Goal: Task Accomplishment & Management: Complete application form

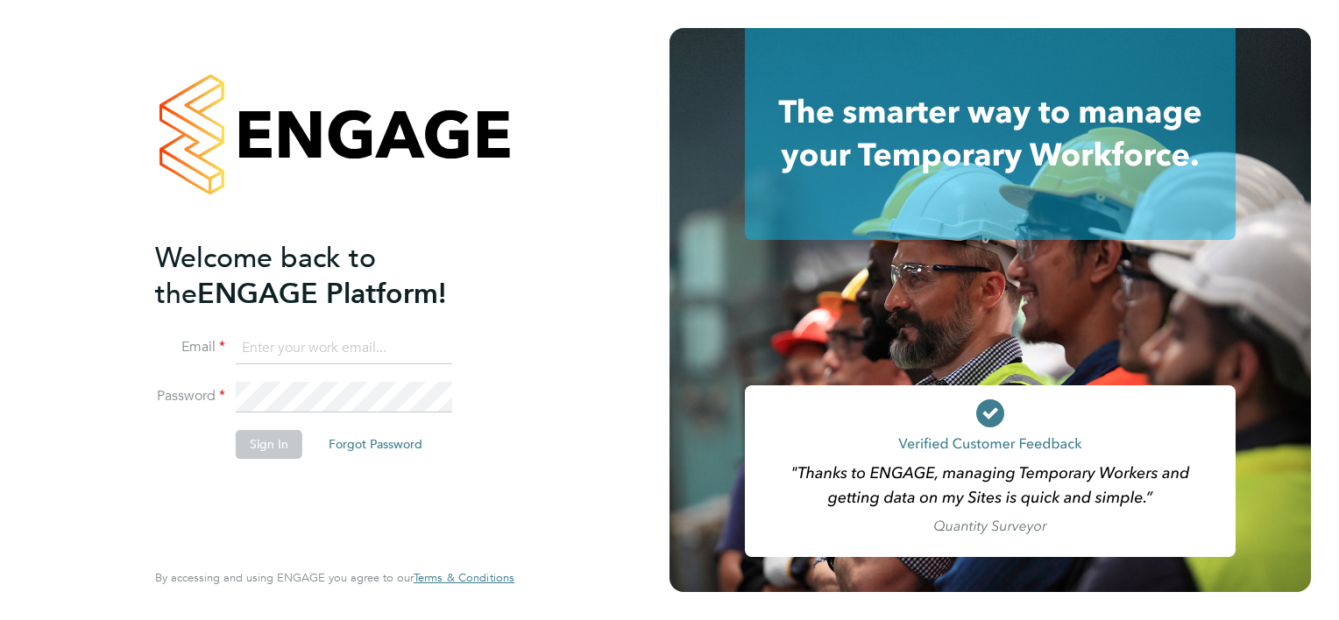
type input "arron@acceptrec.co.uk"
click at [293, 453] on button "Sign In" at bounding box center [269, 444] width 67 height 28
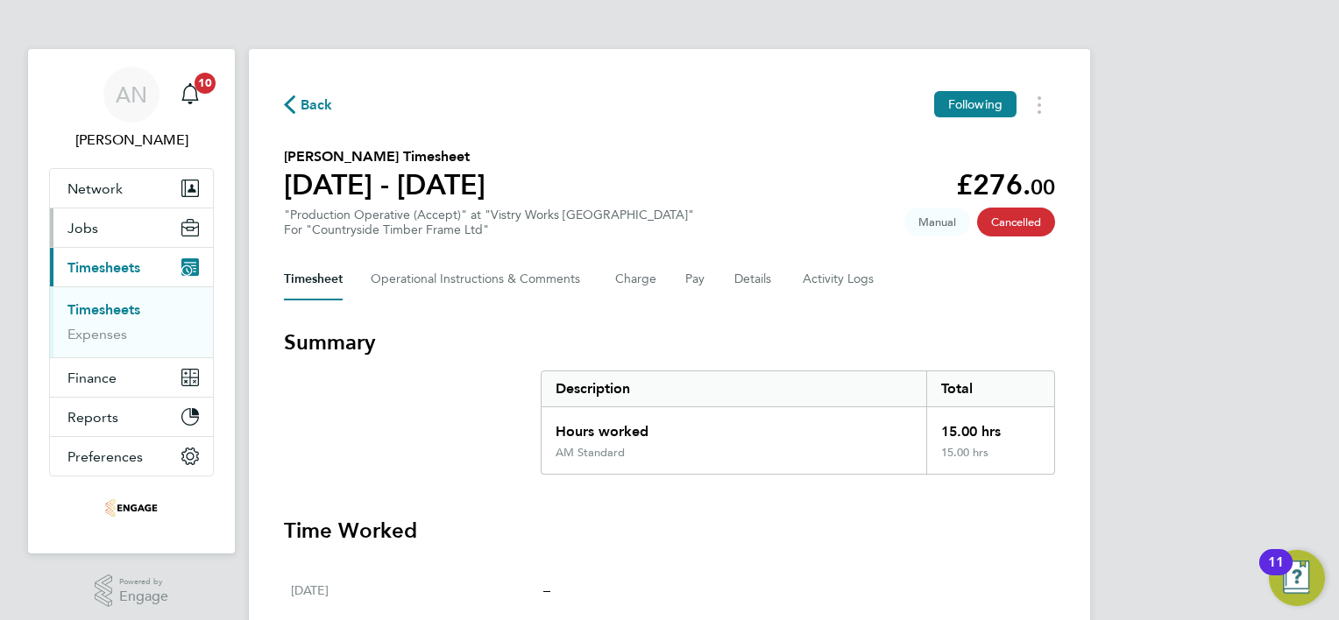
click at [85, 222] on span "Jobs" at bounding box center [82, 228] width 31 height 17
click at [90, 235] on span "Jobs" at bounding box center [82, 228] width 31 height 17
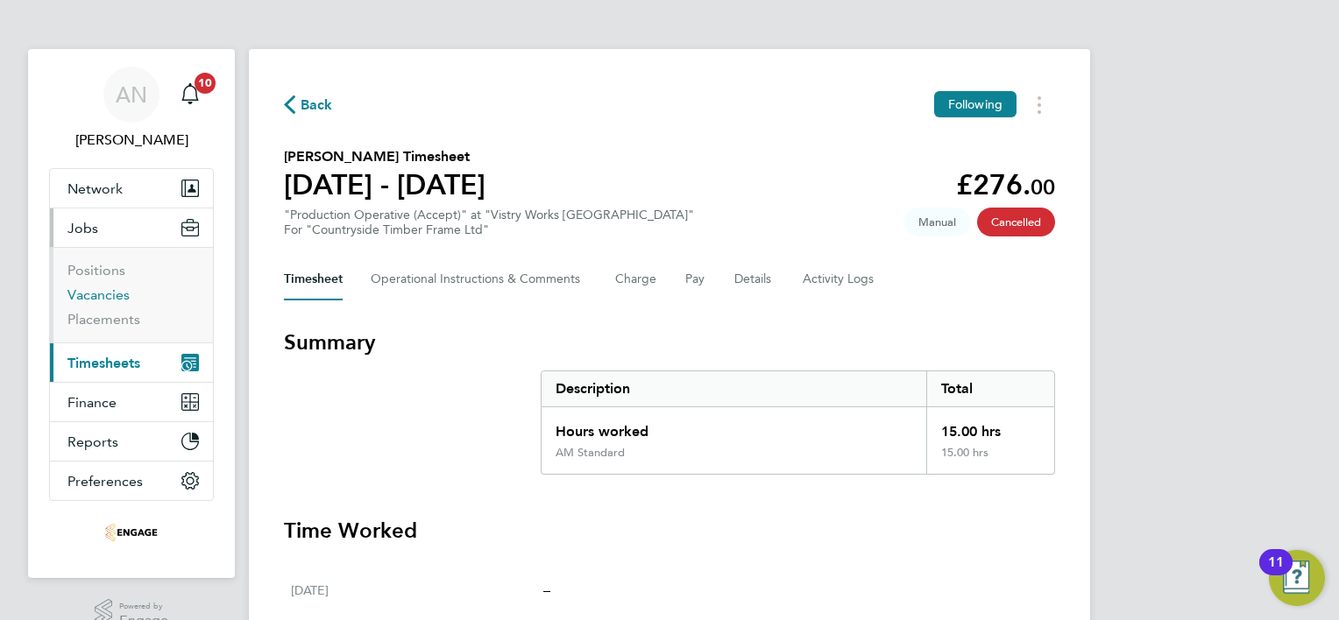
click at [91, 293] on link "Vacancies" at bounding box center [98, 295] width 62 height 17
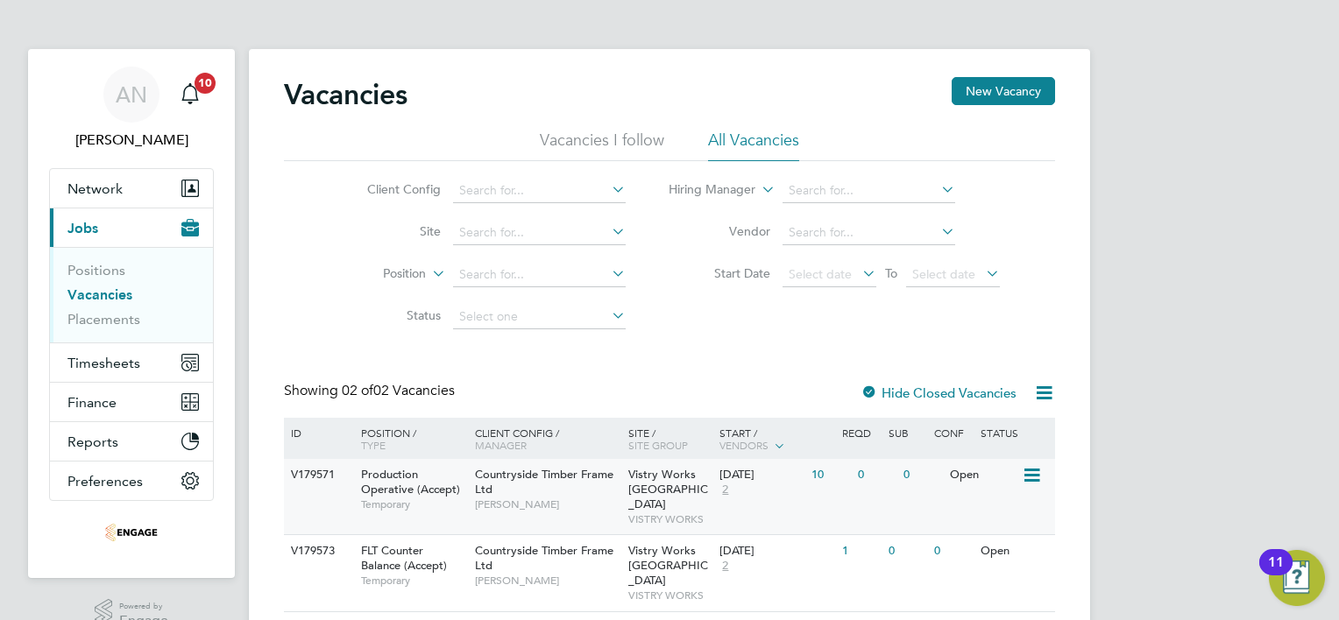
click at [817, 475] on div "10" at bounding box center [830, 475] width 46 height 32
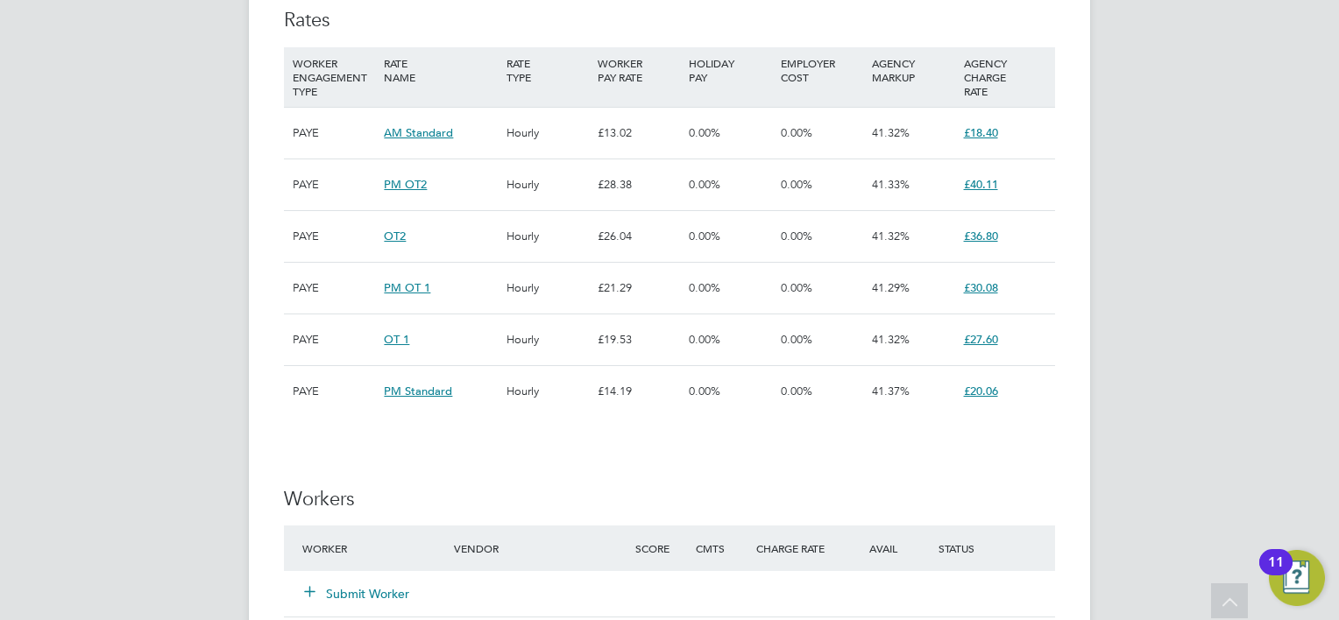
scroll to position [1402, 0]
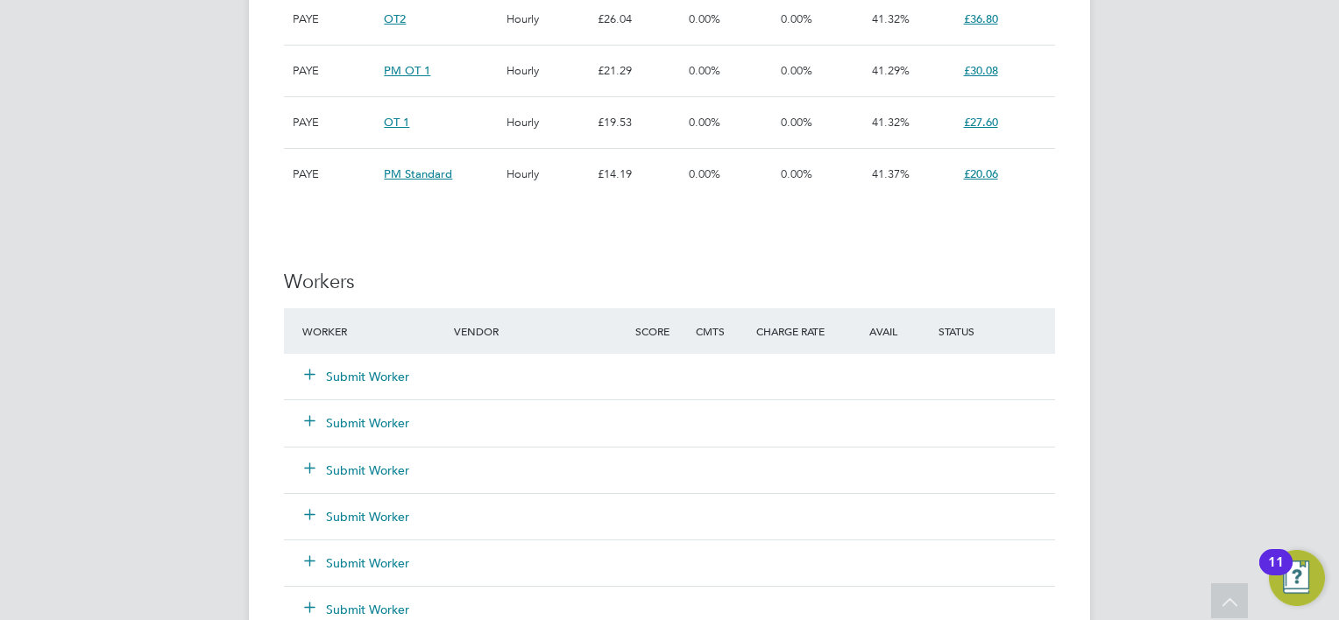
click at [355, 370] on button "Submit Worker" at bounding box center [357, 377] width 105 height 18
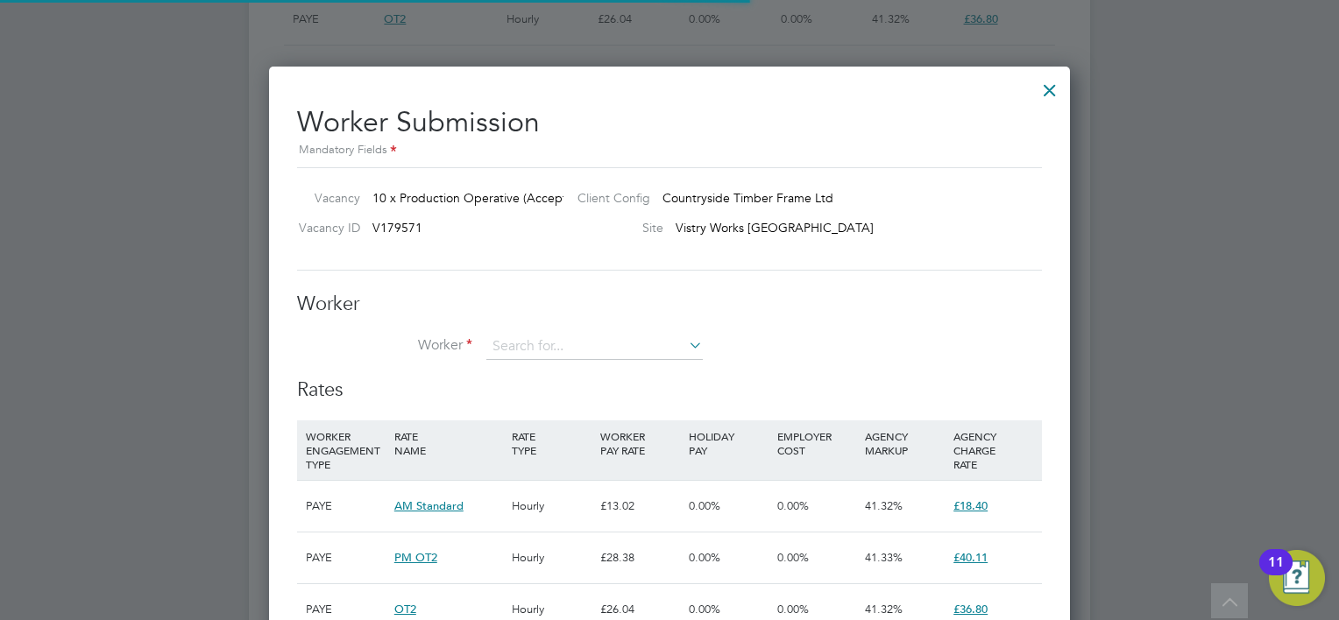
scroll to position [8, 8]
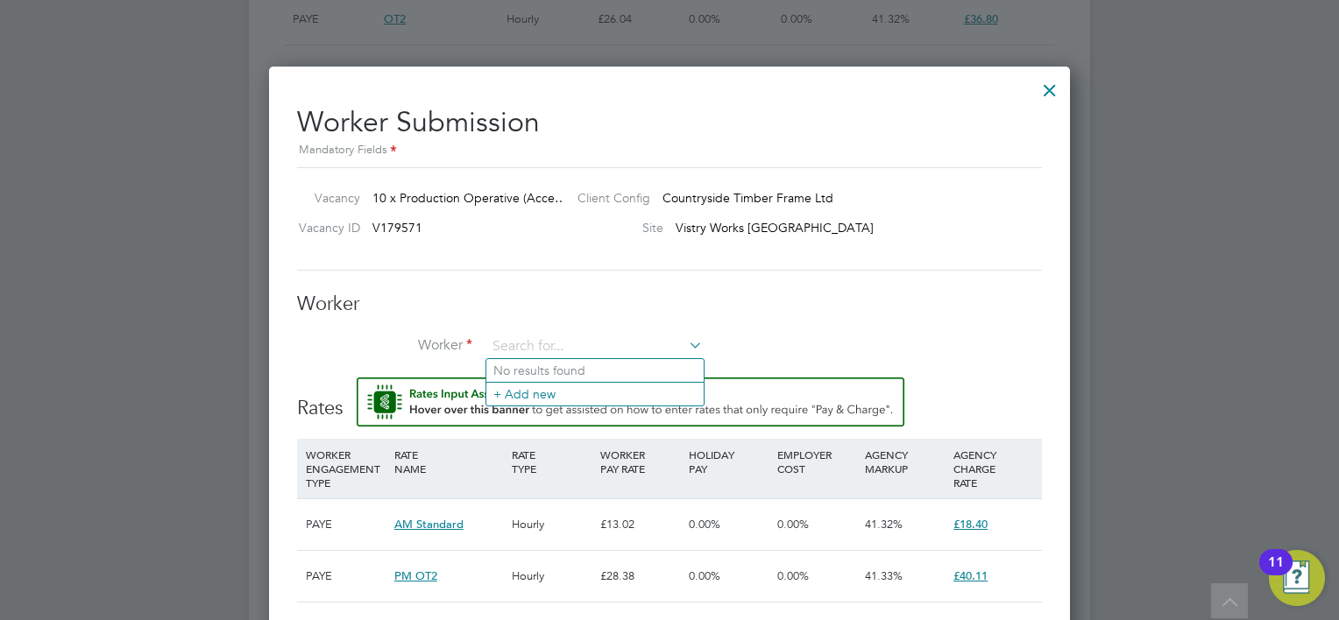
click at [606, 365] on li "No results found" at bounding box center [594, 370] width 217 height 23
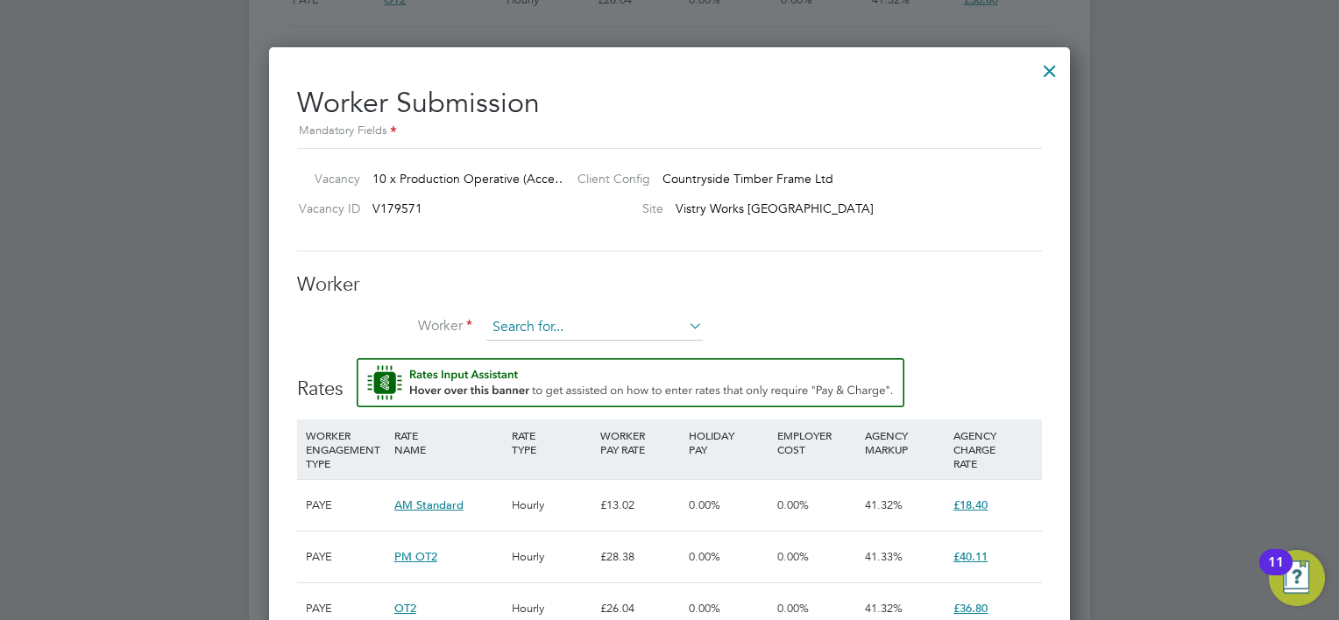
click at [617, 322] on input at bounding box center [594, 328] width 216 height 26
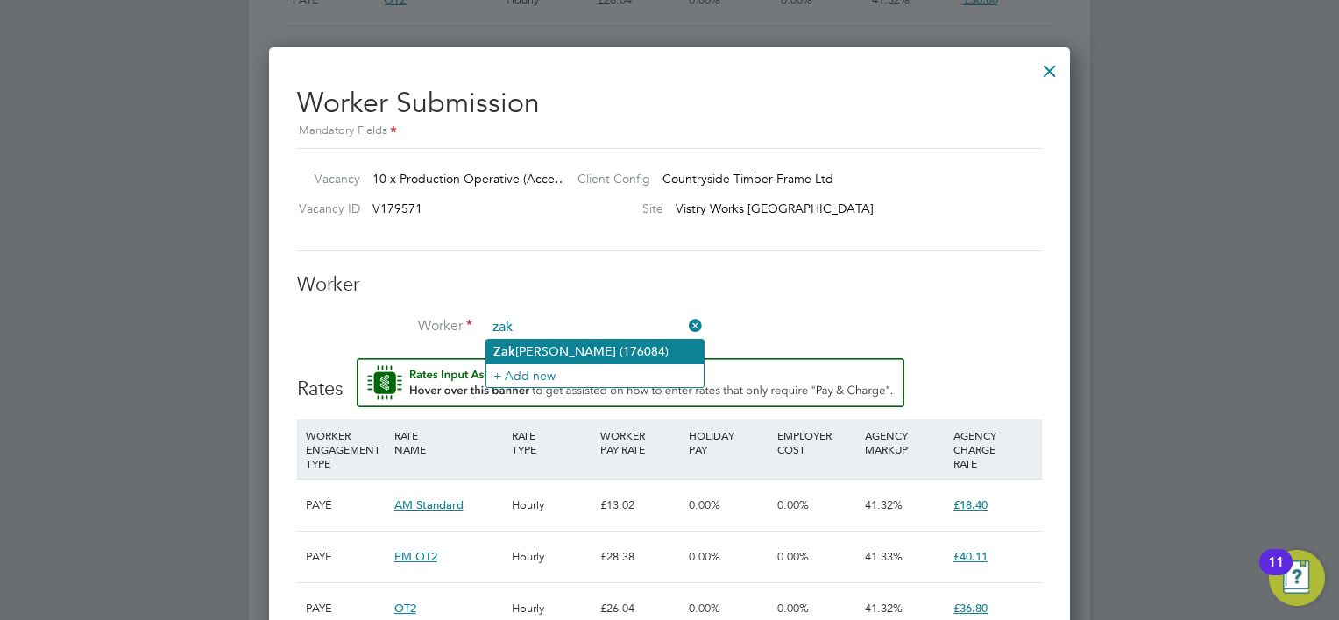
click at [627, 345] on li "[PERSON_NAME] Hamadache (176084)" at bounding box center [594, 352] width 217 height 24
type input "[PERSON_NAME] (176084)"
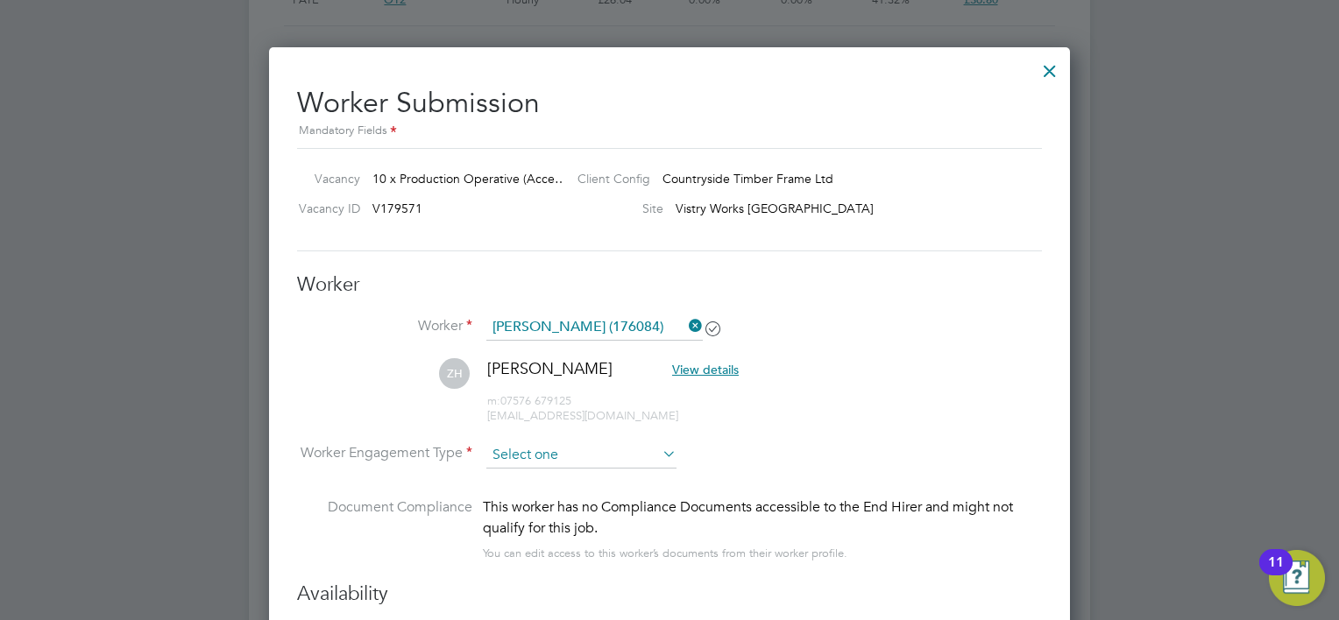
click at [655, 449] on input at bounding box center [581, 456] width 190 height 26
click at [590, 492] on li "PAYE" at bounding box center [581, 500] width 191 height 23
type input "PAYE"
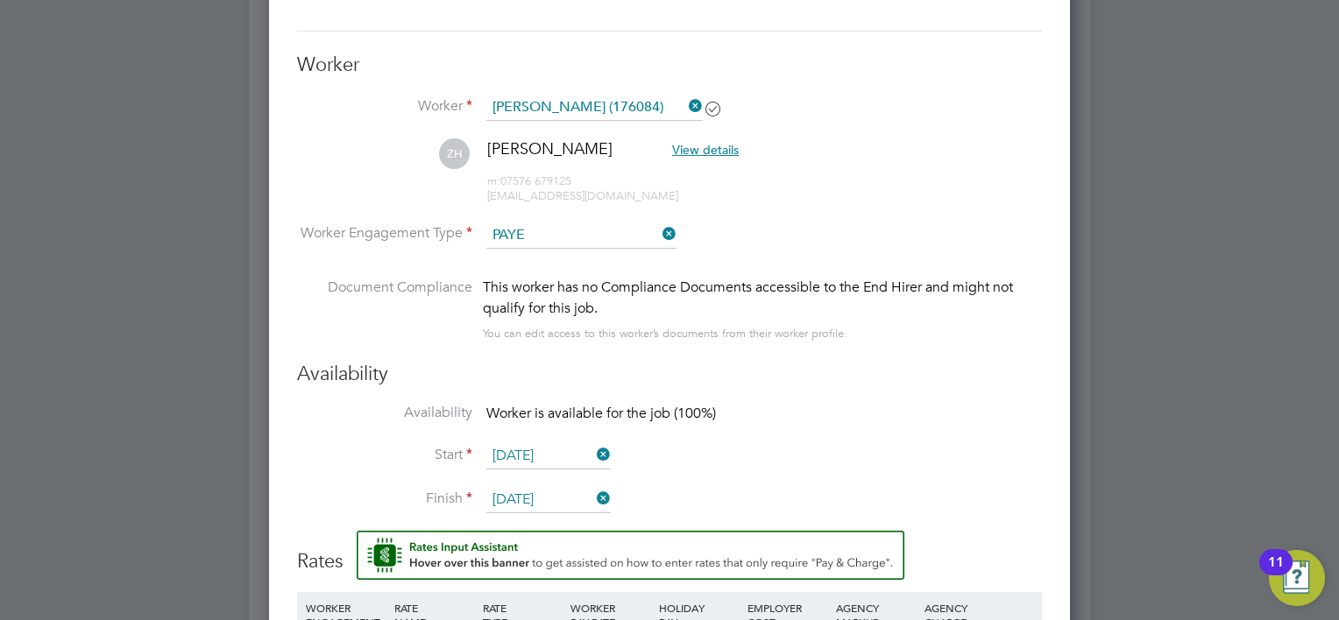
scroll to position [1271, 0]
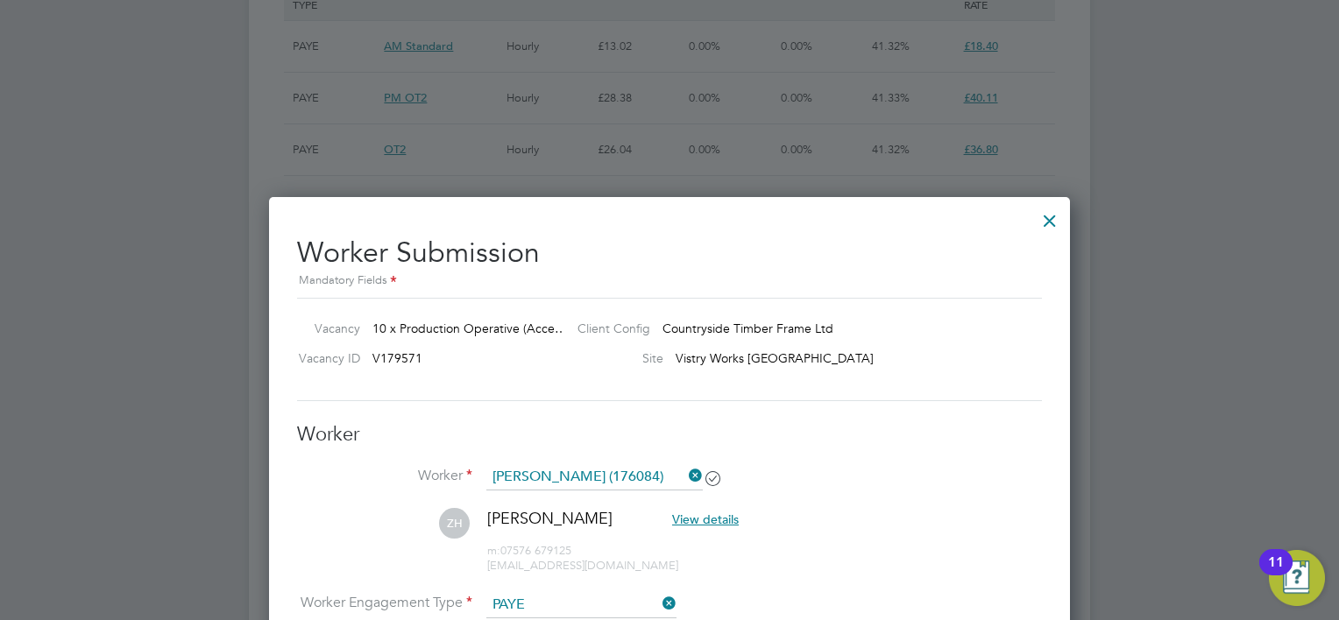
click at [1049, 216] on div at bounding box center [1050, 217] width 32 height 32
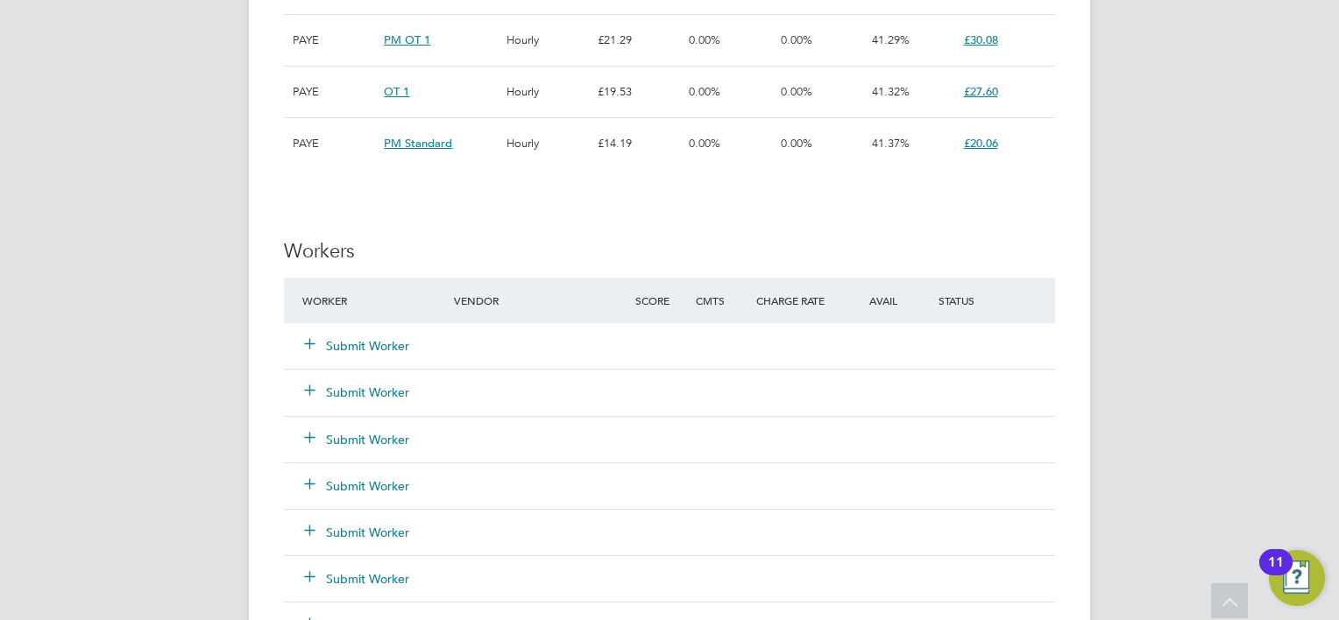
scroll to position [1314, 0]
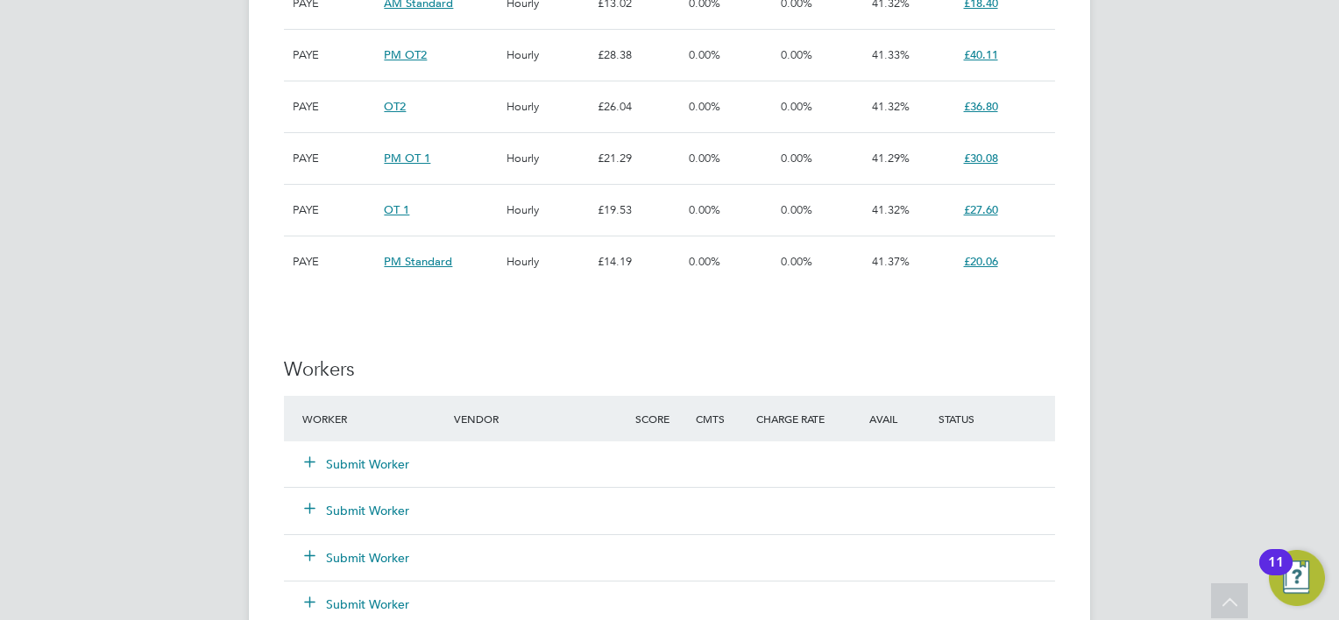
click at [397, 464] on button "Submit Worker" at bounding box center [357, 465] width 105 height 18
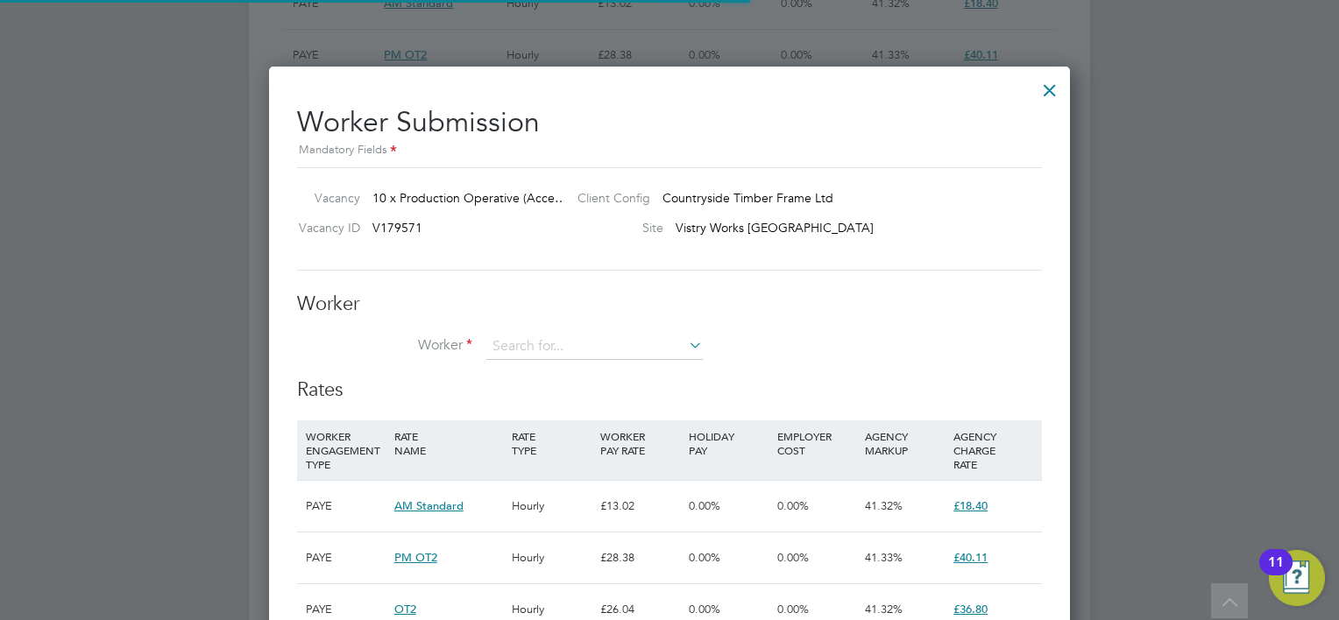
scroll to position [52, 119]
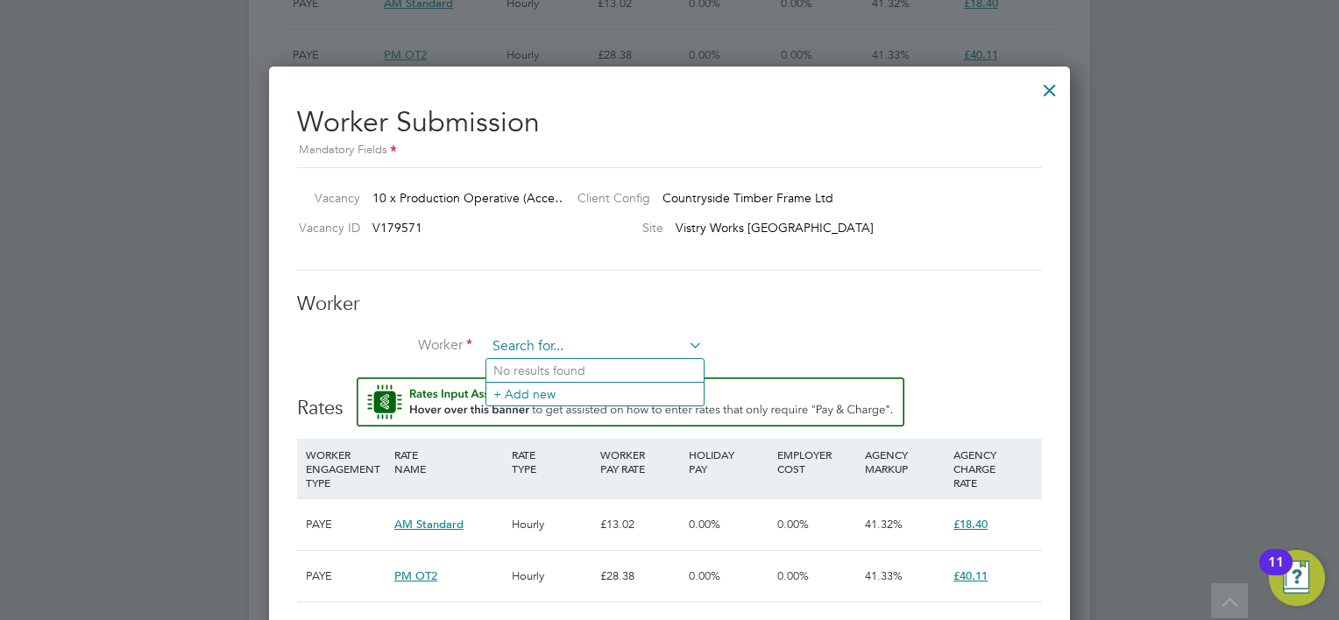
click at [550, 344] on input at bounding box center [594, 347] width 216 height 26
click at [584, 362] on li "[PERSON_NAME] Hamadache (176084)" at bounding box center [594, 371] width 217 height 24
type input "[PERSON_NAME] (176084)"
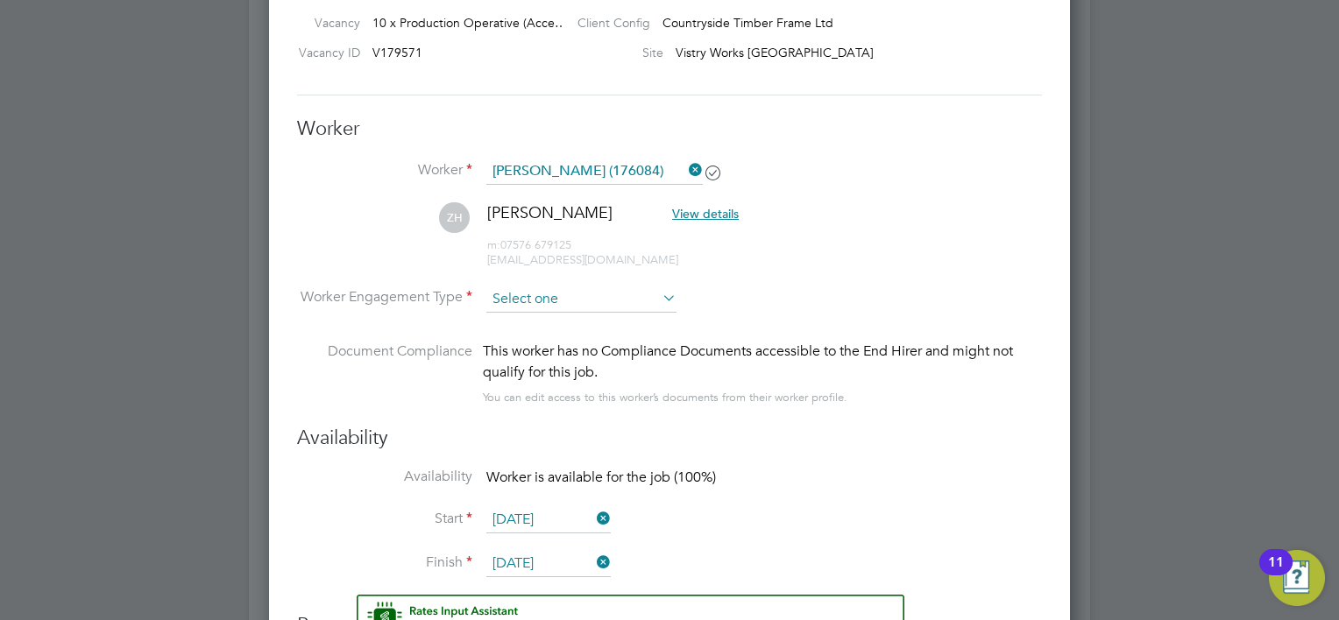
click at [600, 301] on input at bounding box center [581, 300] width 190 height 26
click at [577, 344] on li "PAYE" at bounding box center [581, 344] width 191 height 23
type input "PAYE"
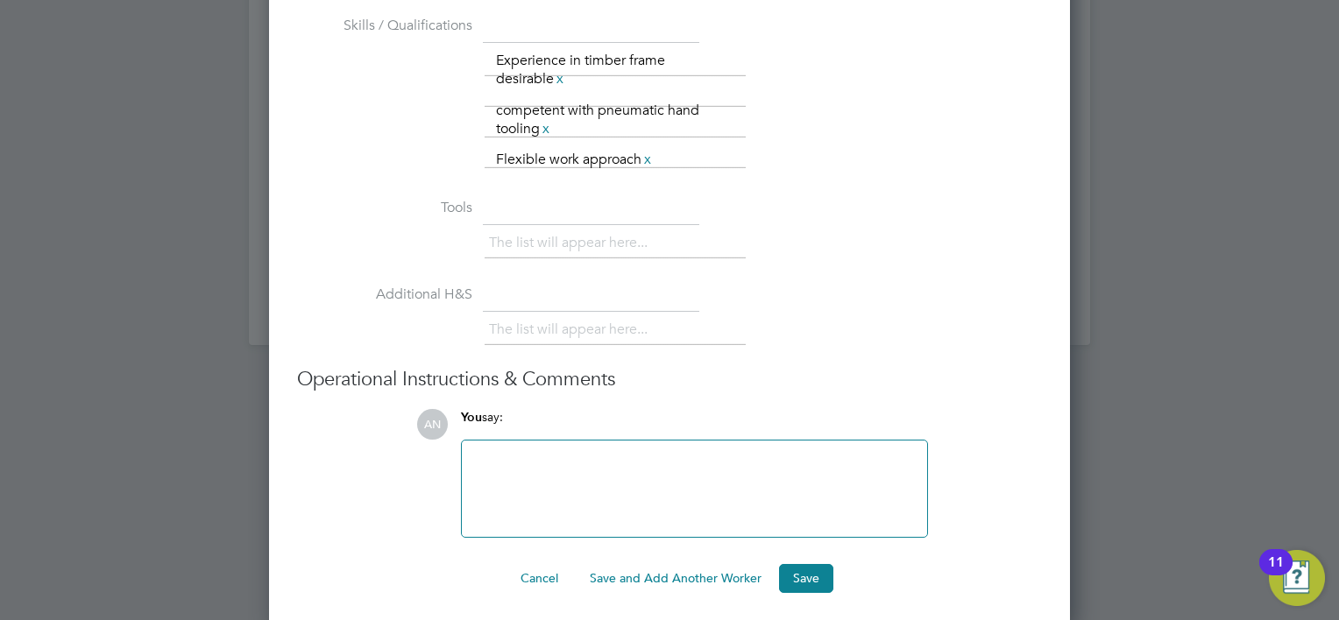
click at [634, 568] on button "Save and Add Another Worker" at bounding box center [676, 578] width 200 height 28
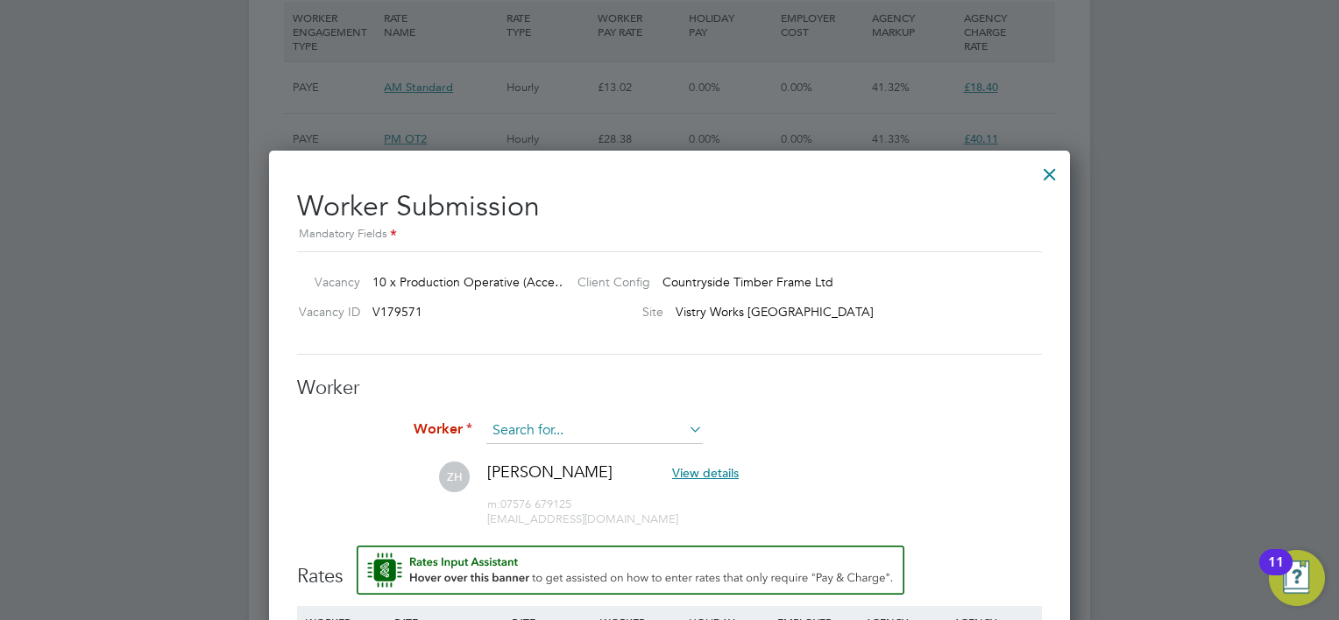
click at [600, 435] on input at bounding box center [594, 431] width 216 height 26
click at [599, 453] on li "No results found" at bounding box center [594, 454] width 217 height 23
click at [603, 429] on input at bounding box center [594, 431] width 216 height 26
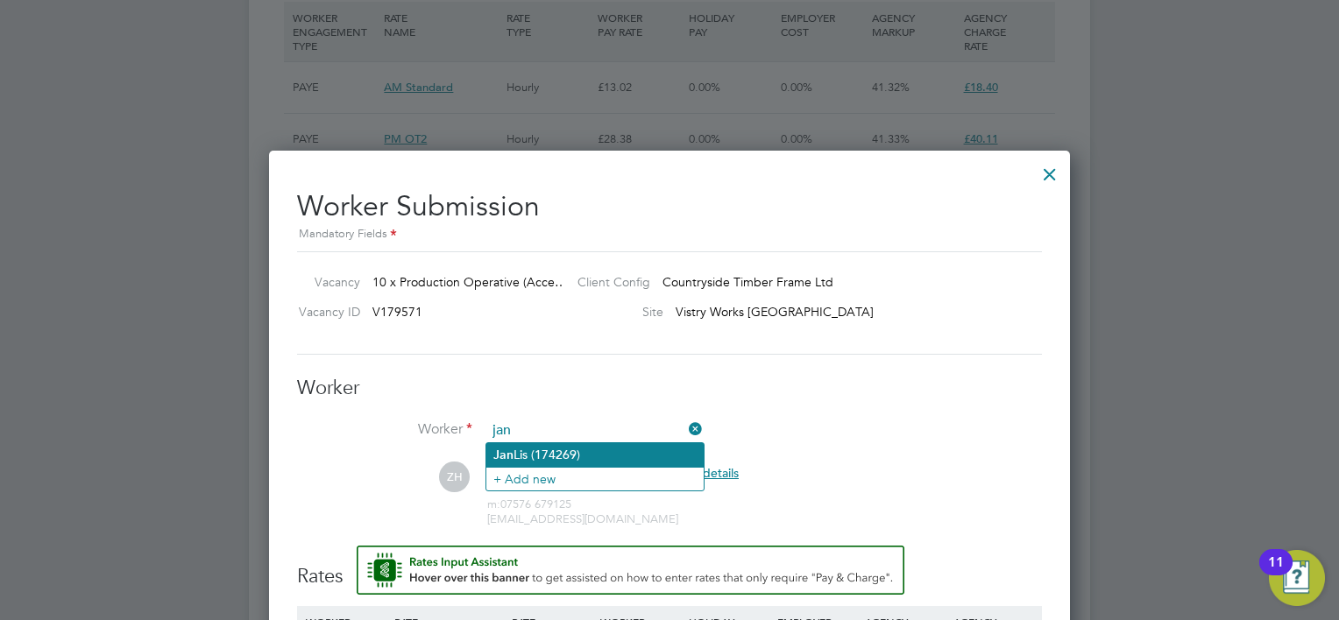
click at [589, 459] on li "[PERSON_NAME] (174269)" at bounding box center [594, 455] width 217 height 24
type input "[PERSON_NAME] (174269)"
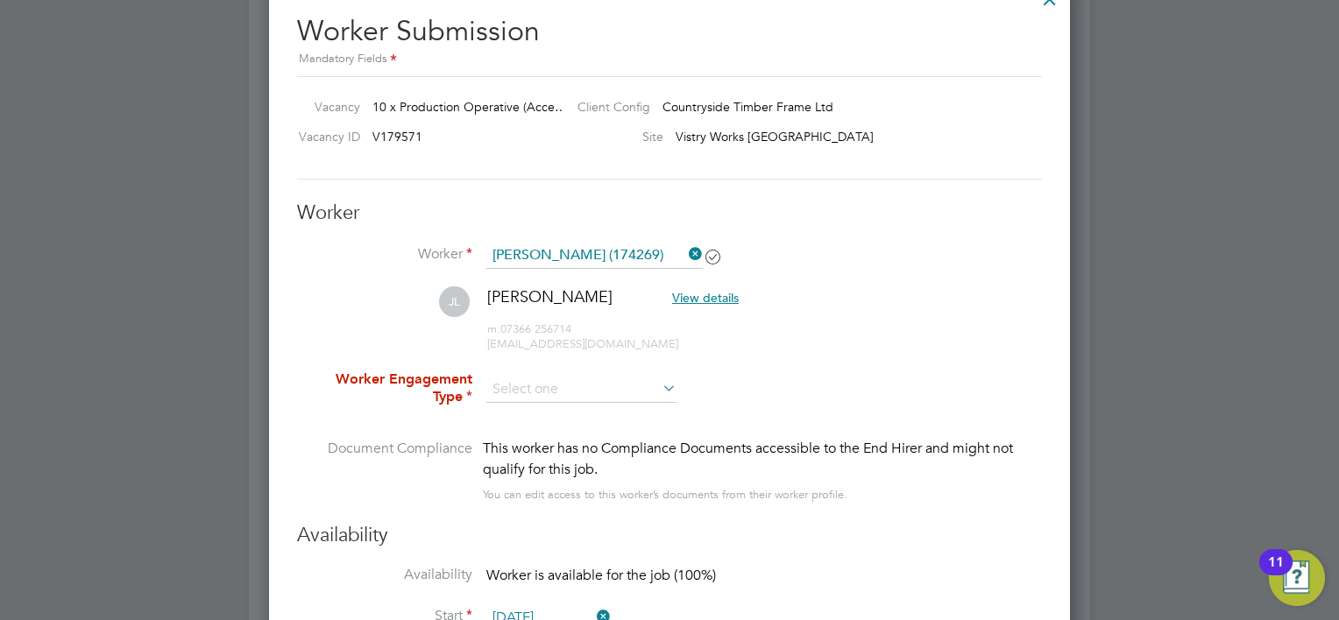
click at [659, 396] on icon at bounding box center [659, 388] width 0 height 25
click at [659, 389] on icon at bounding box center [659, 388] width 0 height 25
click at [537, 391] on input at bounding box center [581, 390] width 190 height 26
click at [536, 432] on li "PAYE" at bounding box center [581, 435] width 191 height 23
type input "PAYE"
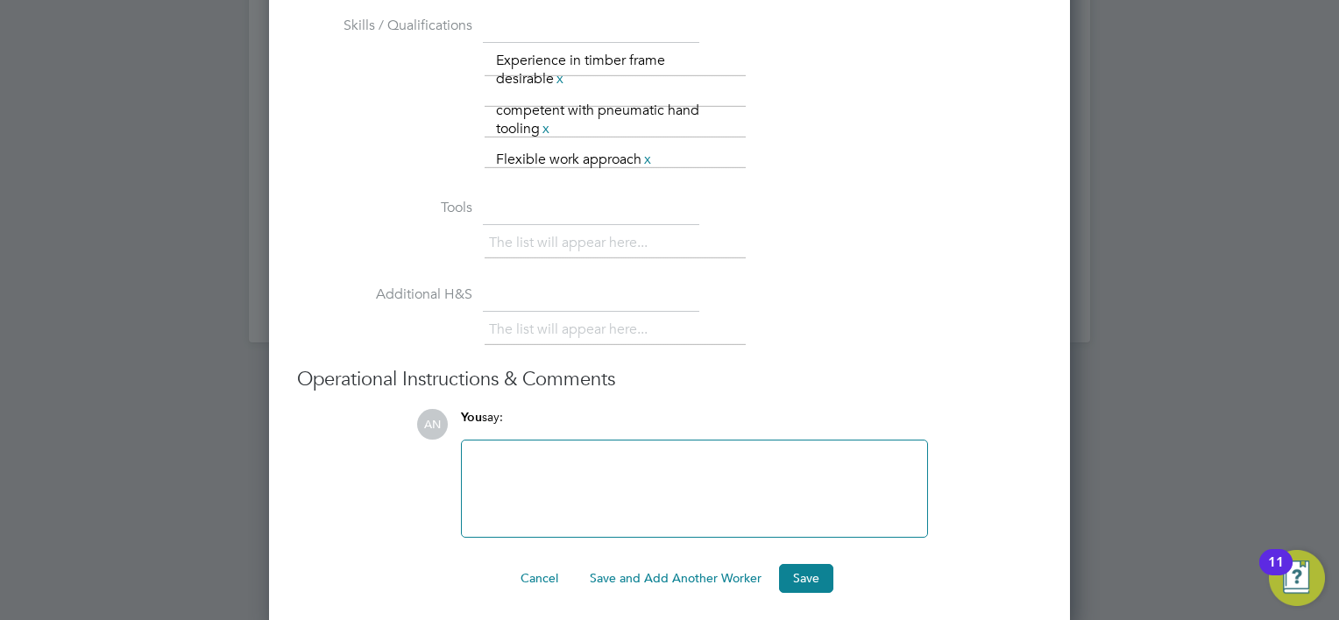
click at [657, 571] on button "Save and Add Another Worker" at bounding box center [676, 578] width 200 height 28
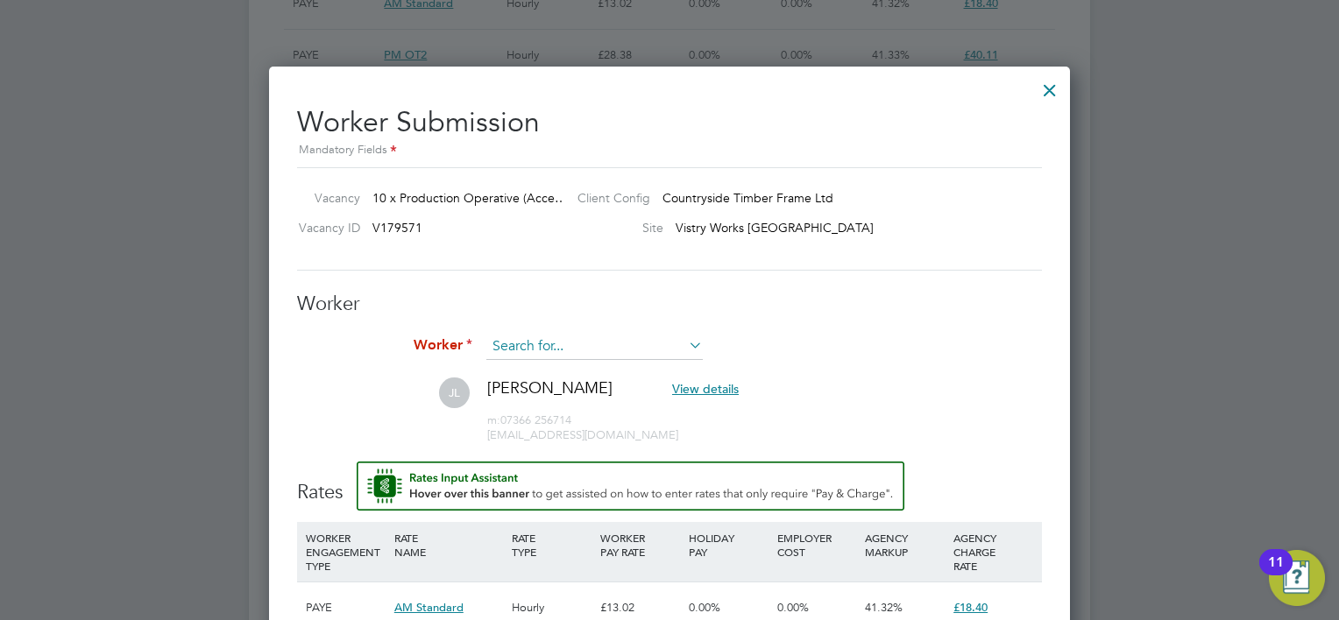
click at [570, 349] on input at bounding box center [594, 347] width 216 height 26
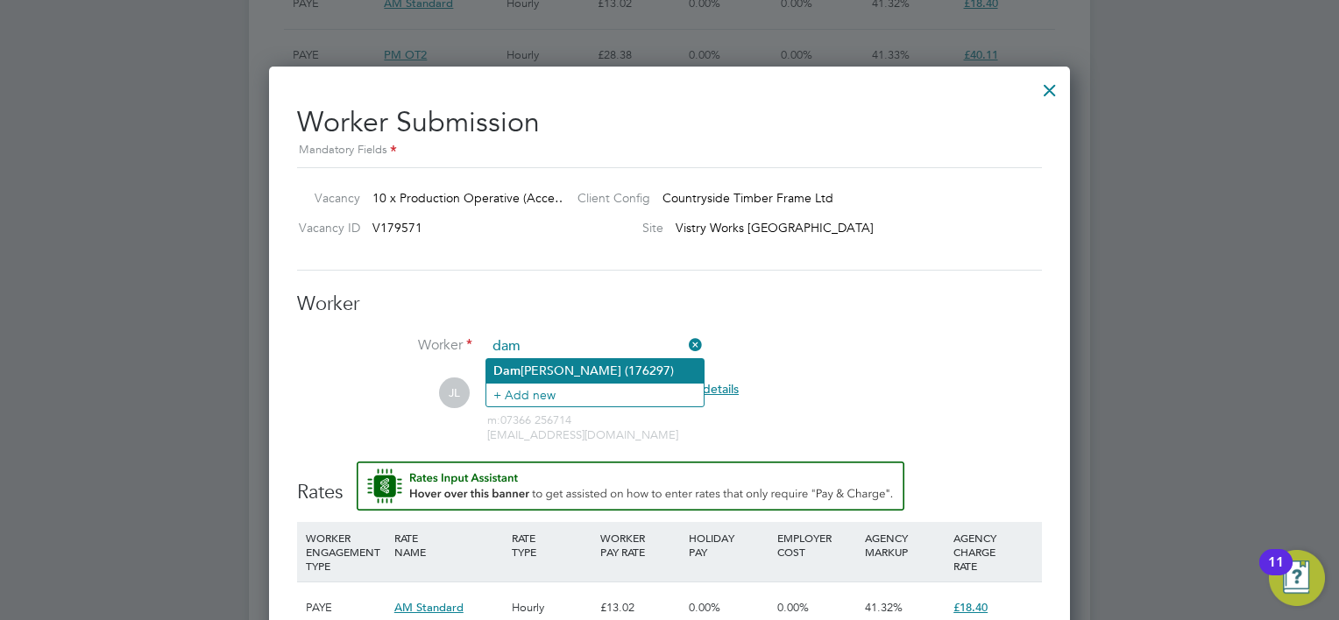
click at [586, 369] on li "Dam [PERSON_NAME] (176297)" at bounding box center [594, 371] width 217 height 24
type input "[PERSON_NAME] (176297)"
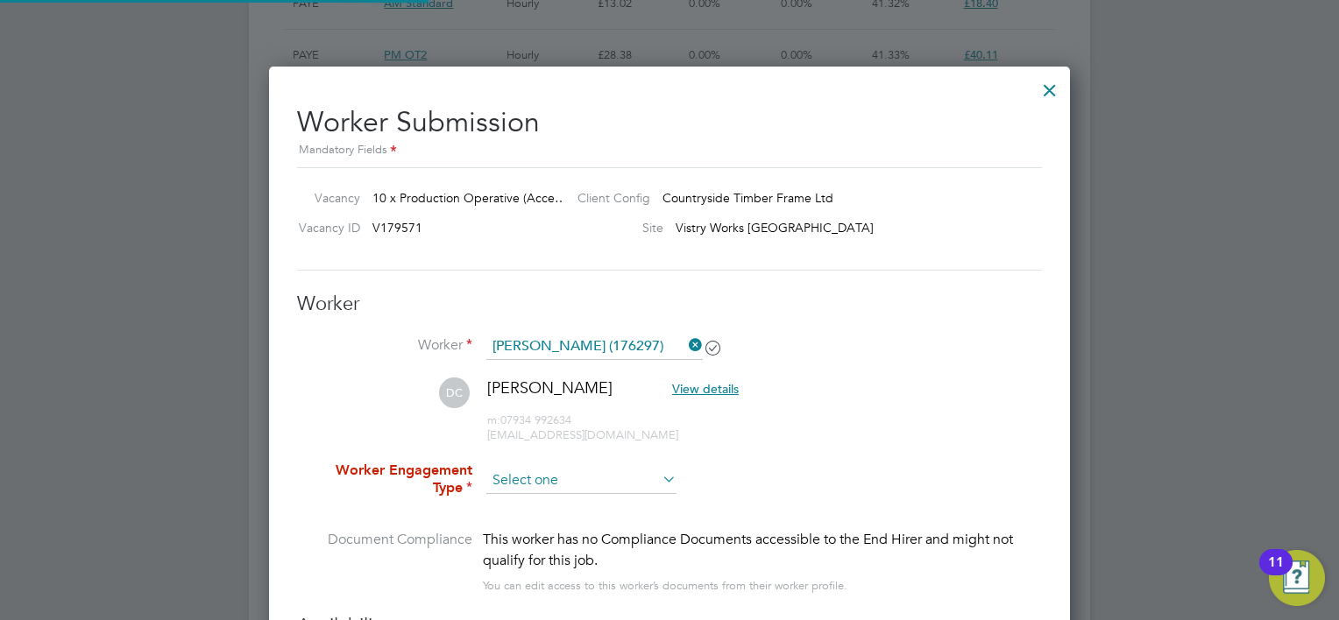
click at [582, 474] on input at bounding box center [581, 481] width 190 height 26
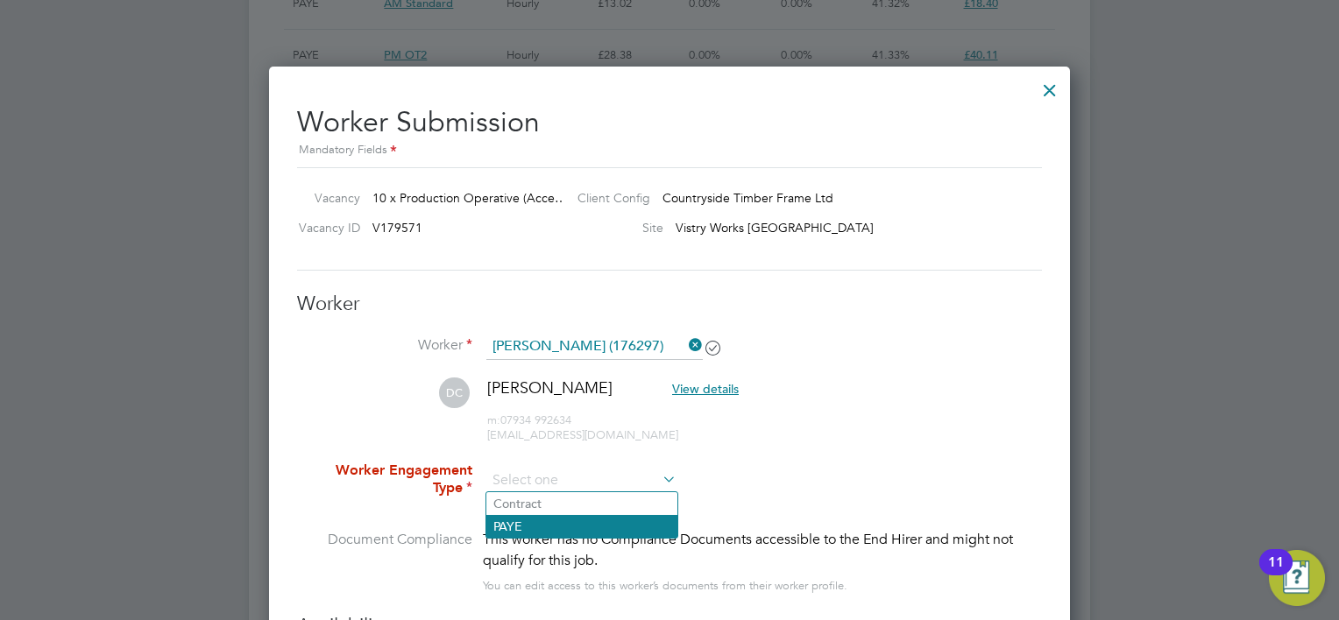
click at [565, 519] on li "PAYE" at bounding box center [581, 526] width 191 height 23
type input "PAYE"
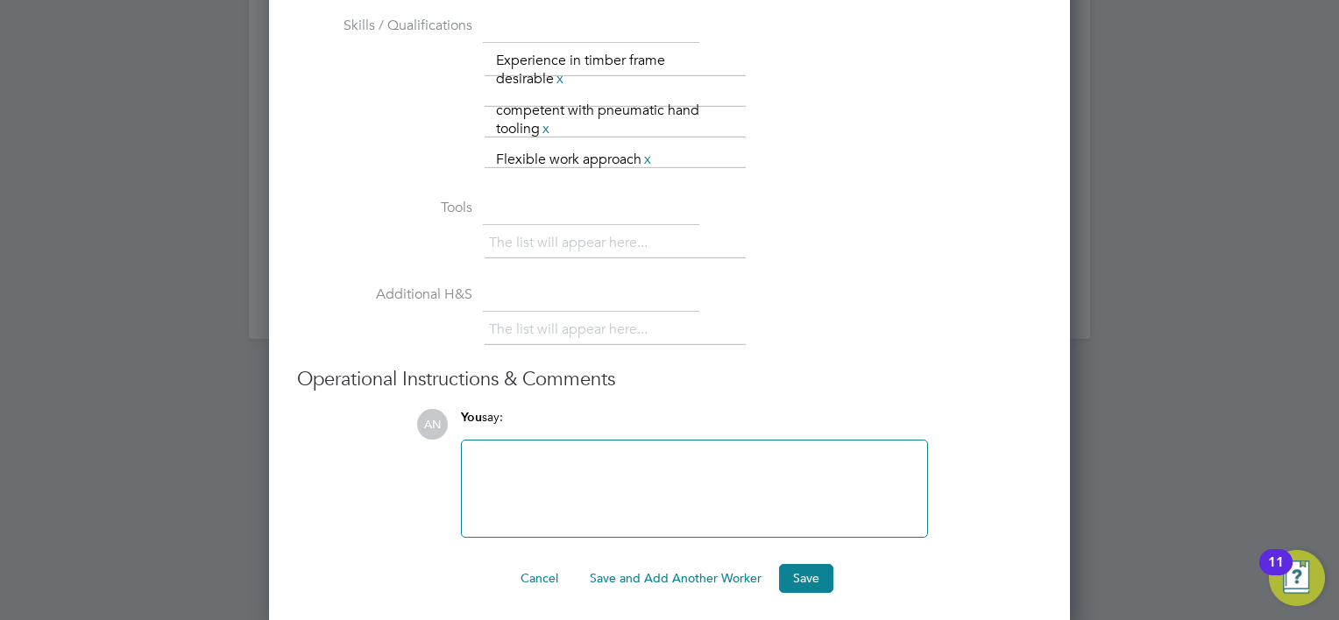
click at [648, 570] on button "Save and Add Another Worker" at bounding box center [676, 578] width 200 height 28
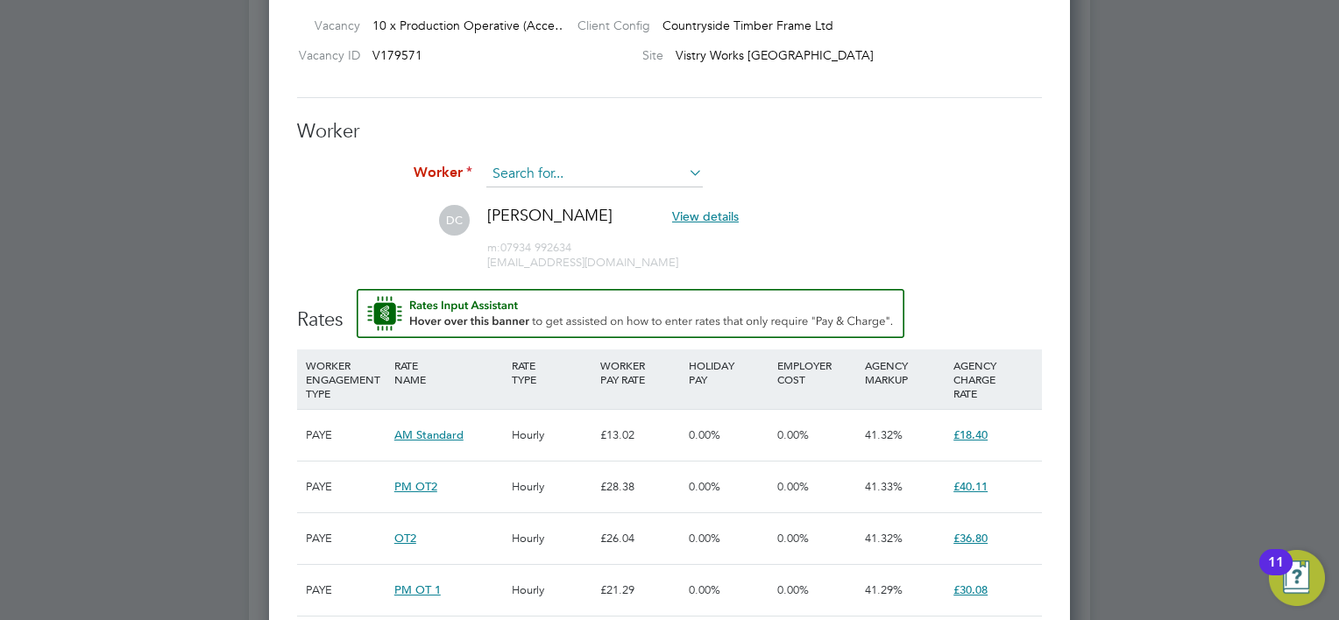
click at [592, 175] on input at bounding box center [594, 174] width 216 height 26
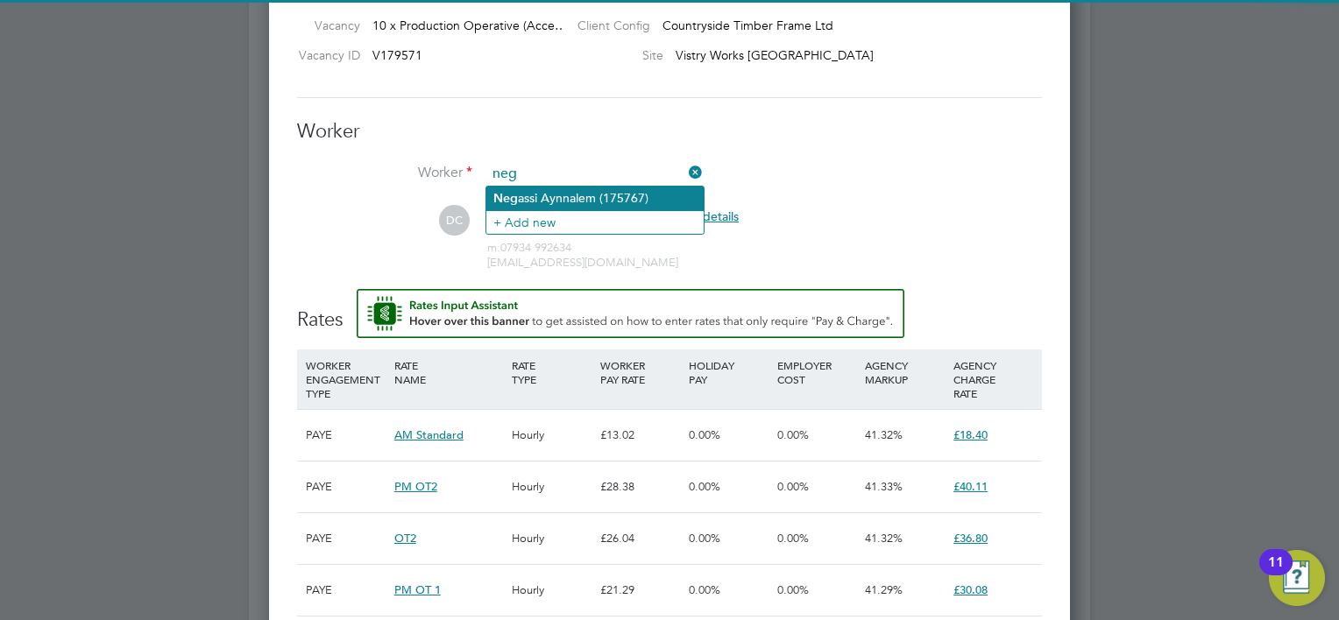
click at [619, 196] on li "Neg assi Aynnalem (175767)" at bounding box center [594, 199] width 217 height 24
type input "Negassi Aynnalem (175767)"
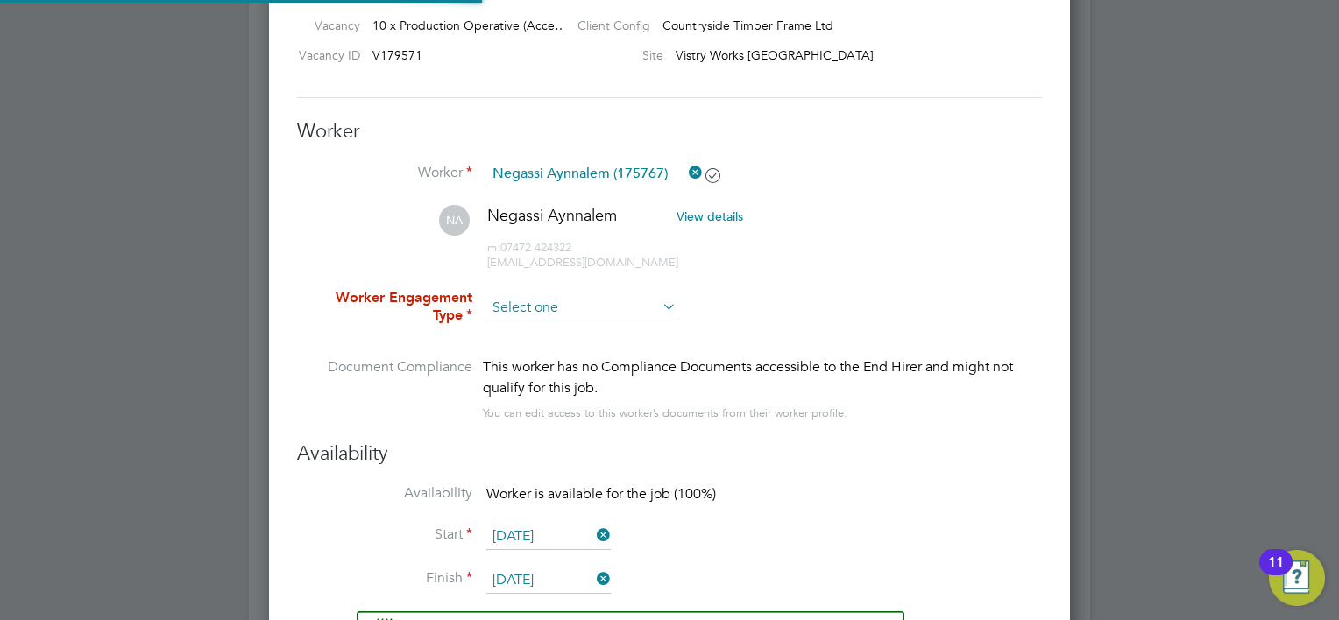
click at [565, 308] on input at bounding box center [581, 308] width 190 height 26
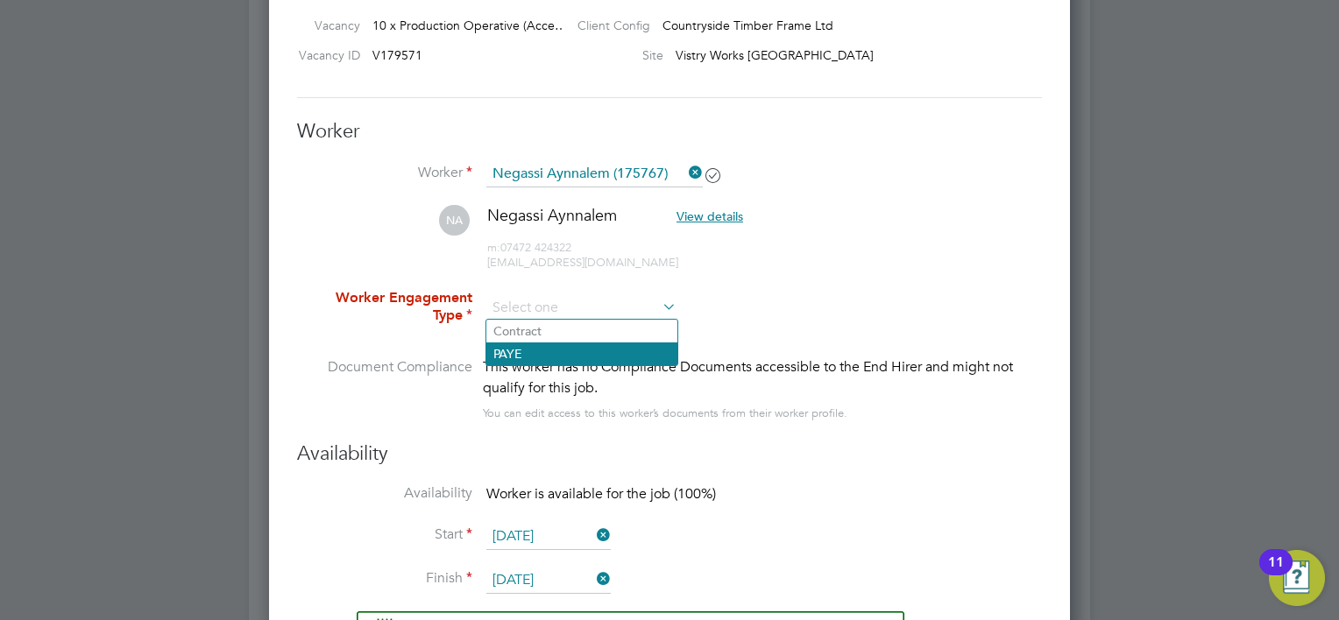
click at [571, 350] on li "PAYE" at bounding box center [581, 354] width 191 height 23
type input "PAYE"
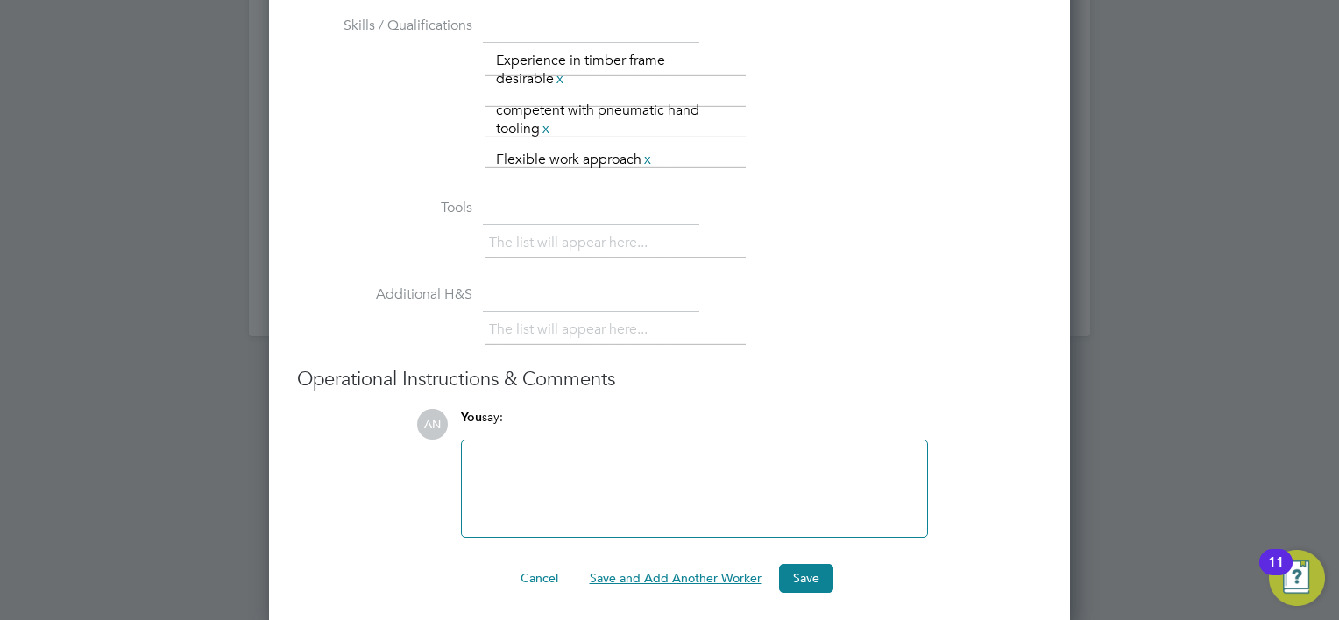
click at [634, 565] on button "Save and Add Another Worker" at bounding box center [676, 578] width 200 height 28
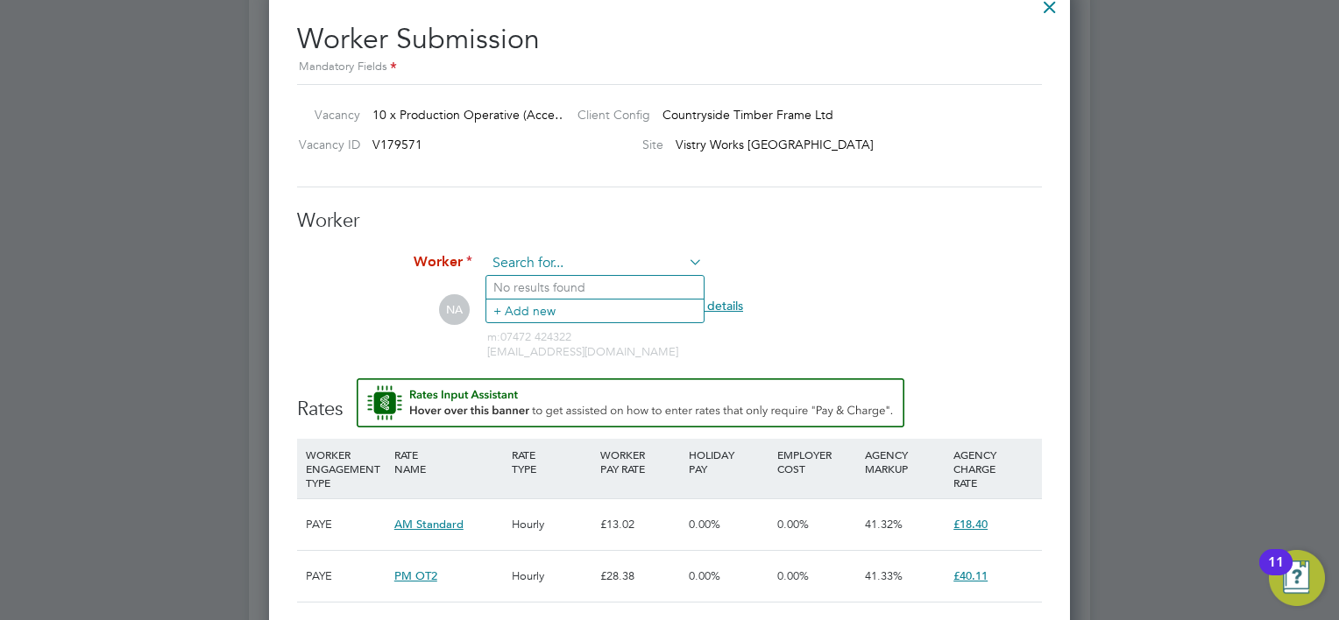
click at [612, 262] on input at bounding box center [594, 264] width 216 height 26
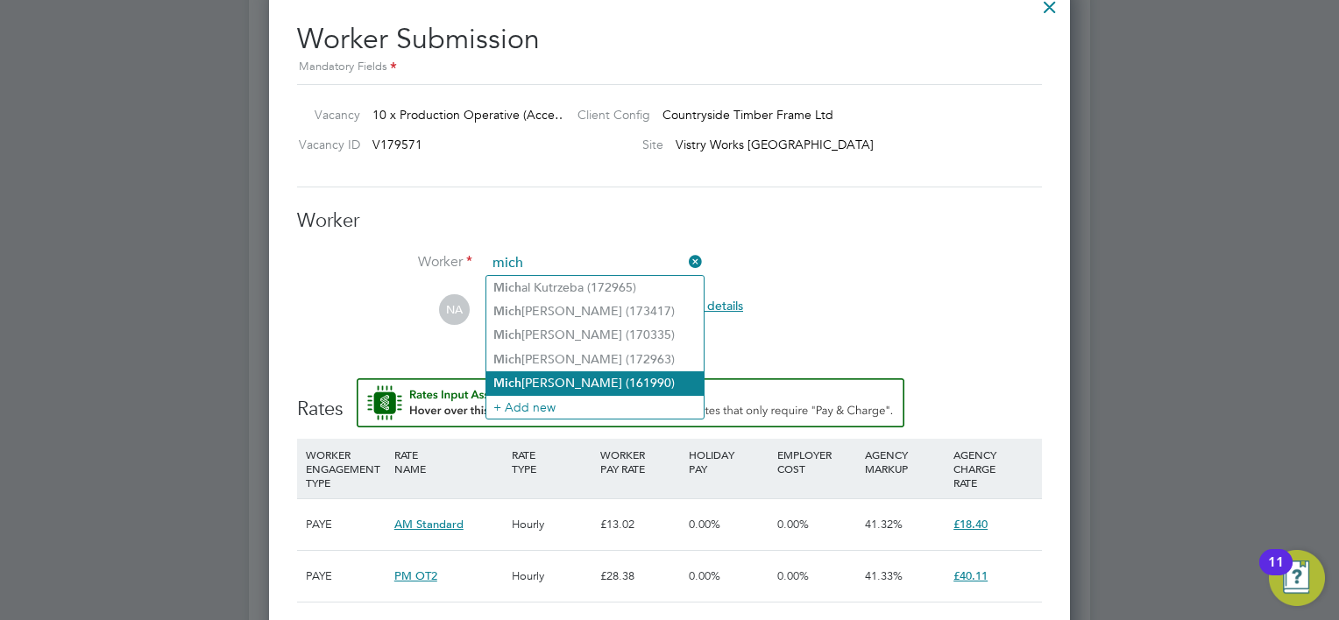
click at [601, 373] on li "Mich ael Ahuama (161990)" at bounding box center [594, 384] width 217 height 24
type input "[PERSON_NAME] (161990)"
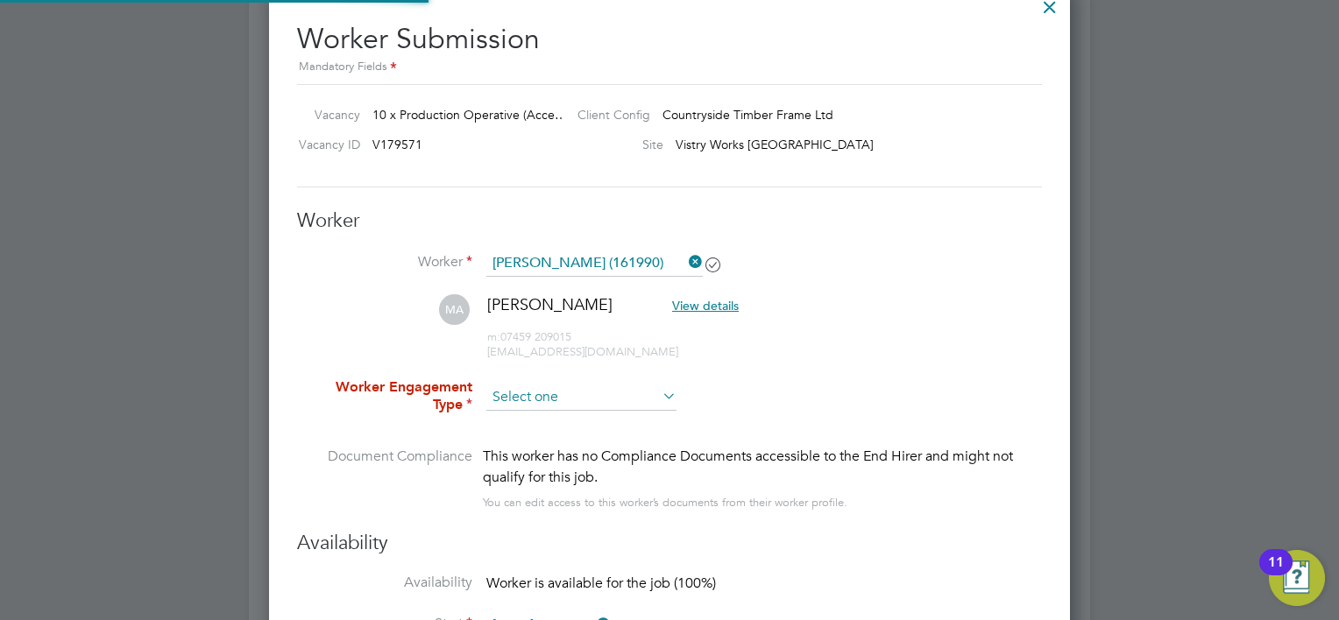
click at [587, 388] on input at bounding box center [581, 398] width 190 height 26
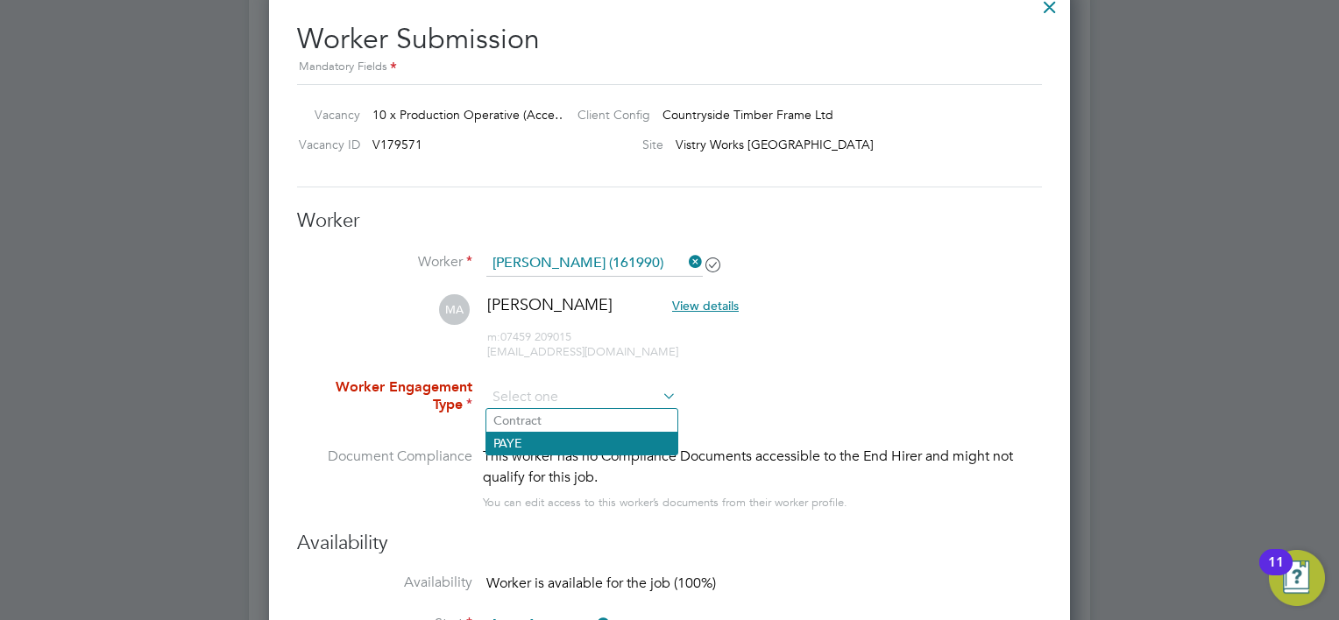
click at [592, 436] on li "PAYE" at bounding box center [581, 443] width 191 height 23
type input "PAYE"
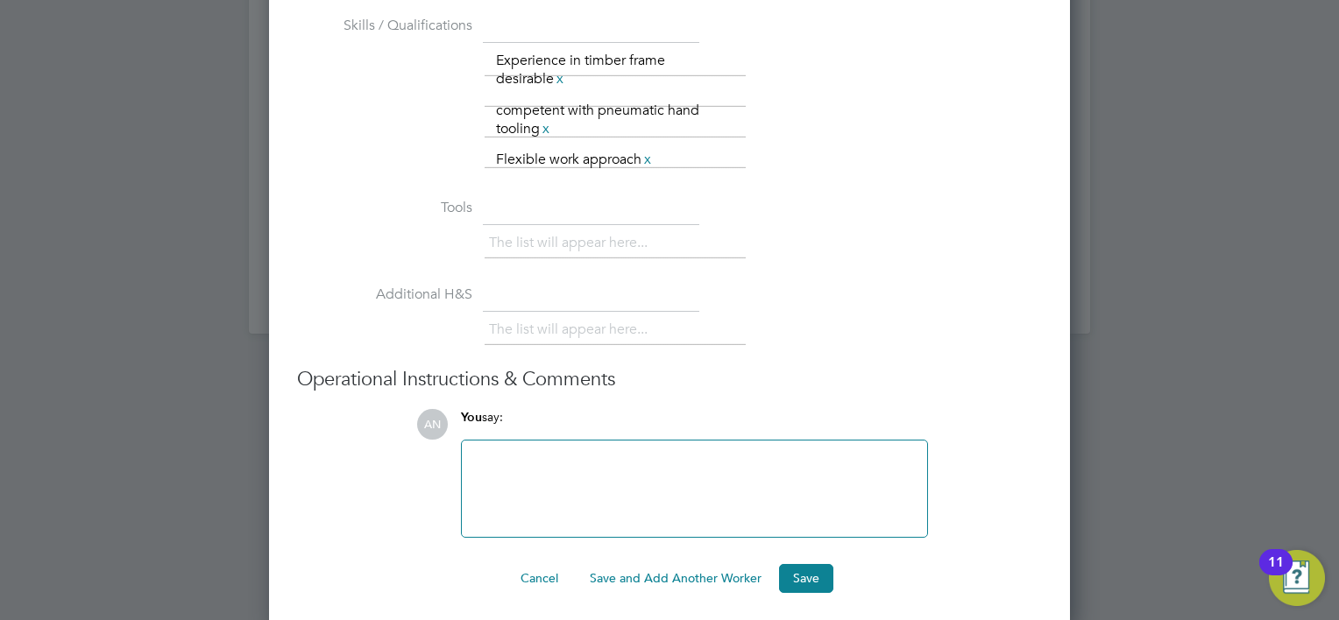
click at [635, 570] on button "Save and Add Another Worker" at bounding box center [676, 578] width 200 height 28
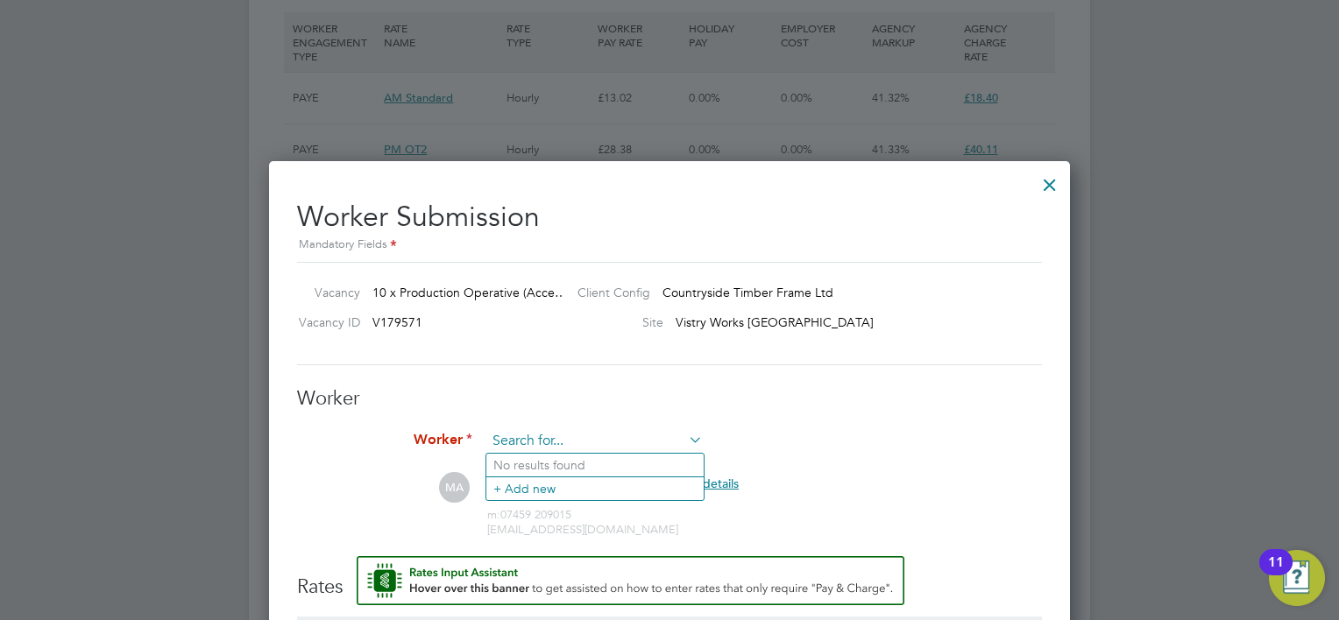
click at [575, 439] on input at bounding box center [594, 442] width 216 height 26
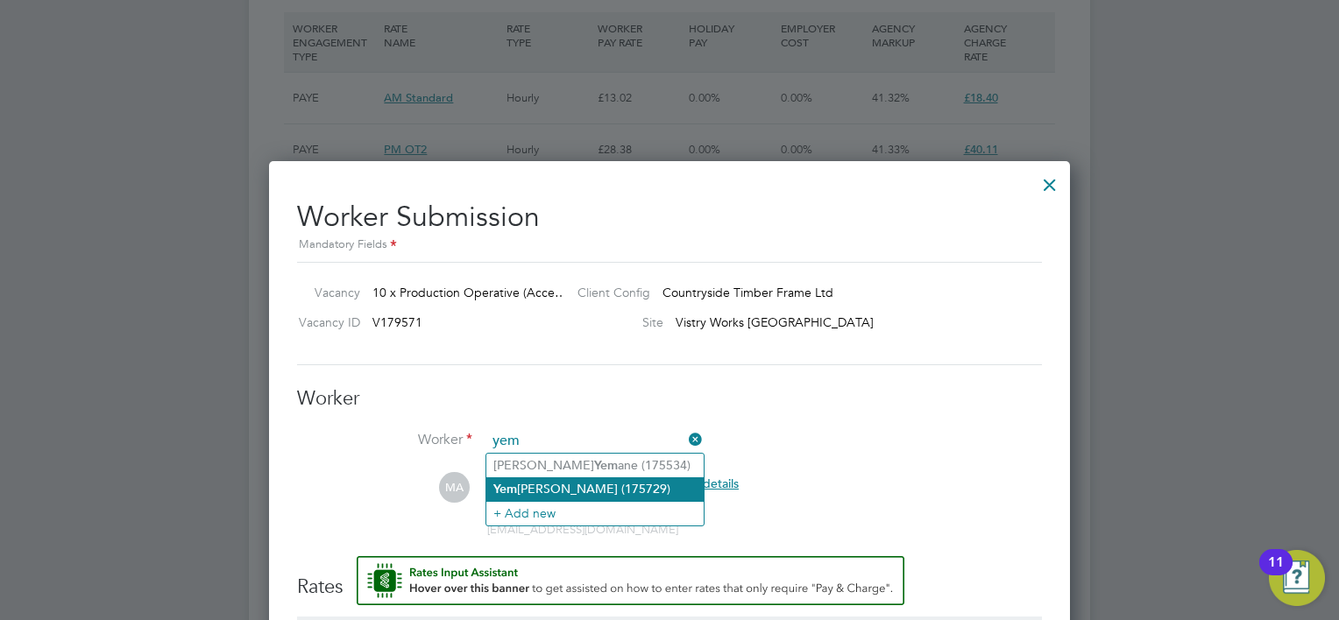
click at [562, 489] on li "[PERSON_NAME] (175729)" at bounding box center [594, 490] width 217 height 24
type input "[PERSON_NAME] (175729)"
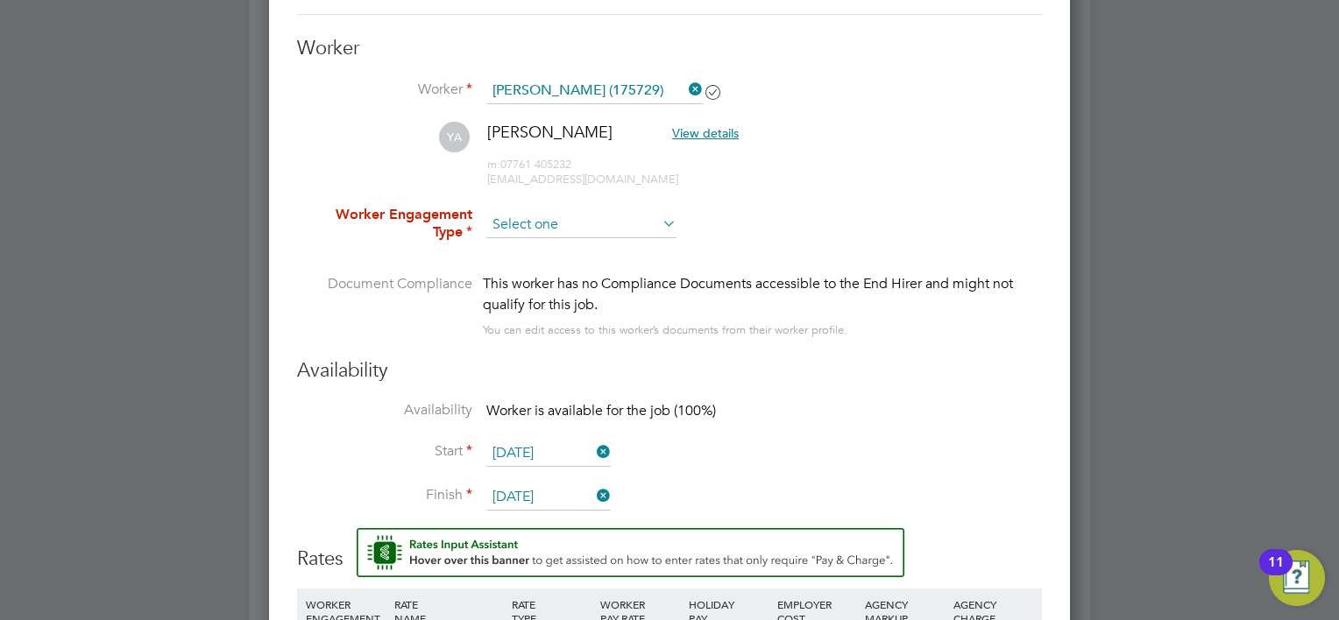
click at [579, 224] on input at bounding box center [581, 225] width 190 height 26
click at [584, 263] on li "PAYE" at bounding box center [581, 270] width 191 height 23
type input "PAYE"
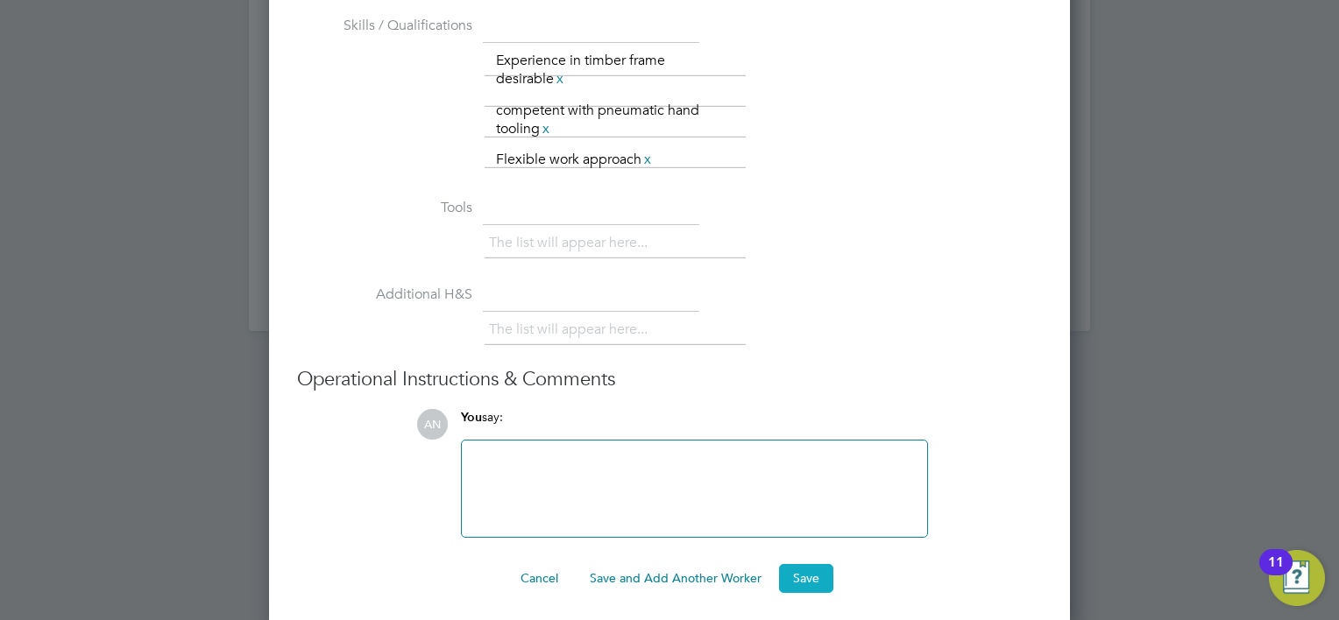
click at [815, 571] on button "Save" at bounding box center [806, 578] width 54 height 28
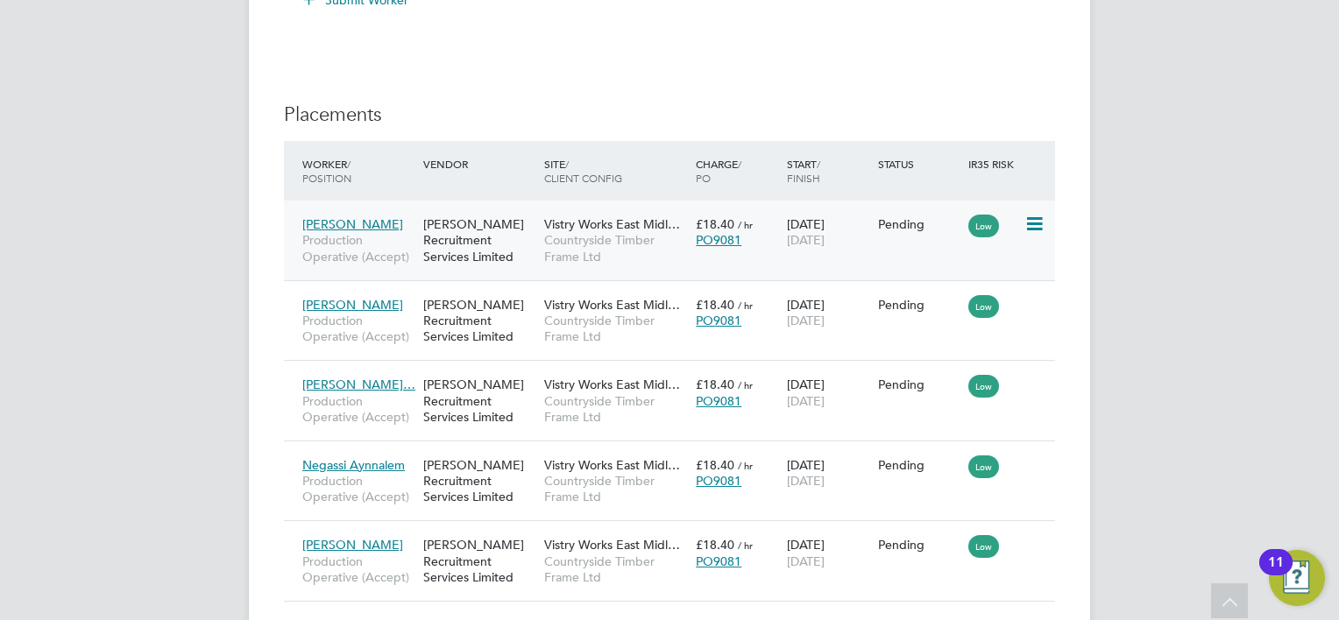
click at [1031, 219] on icon at bounding box center [1033, 224] width 18 height 21
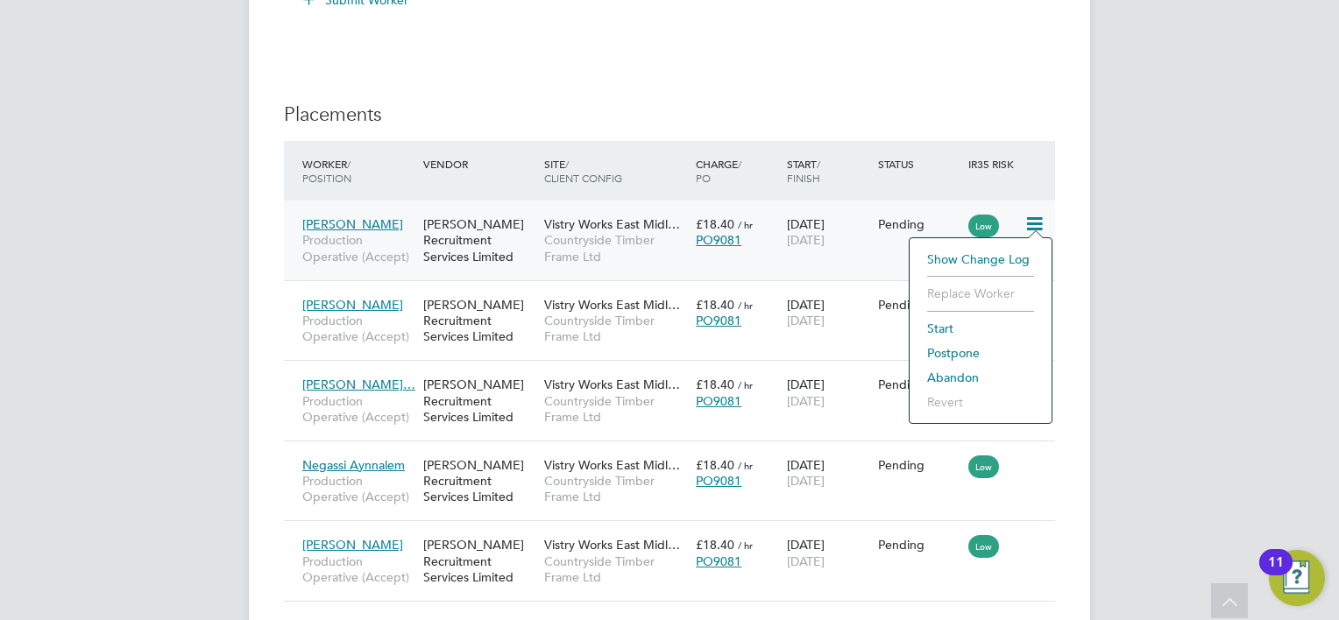
click at [978, 326] on li "Start" at bounding box center [980, 328] width 124 height 25
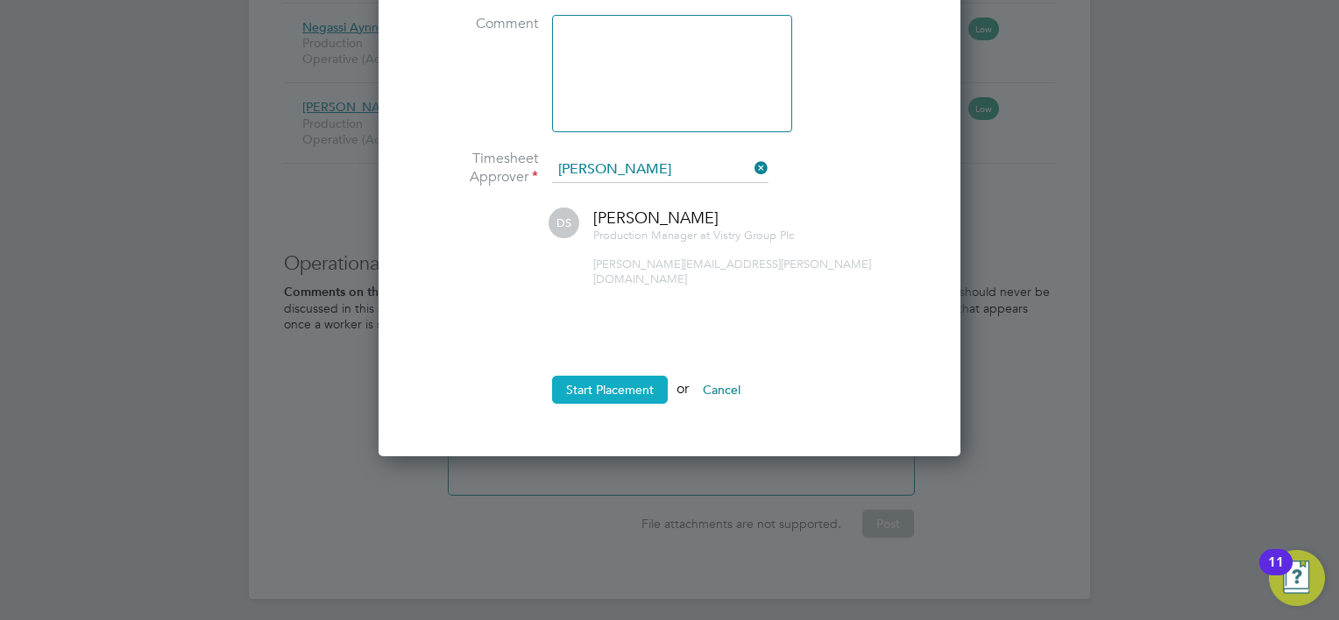
click at [634, 383] on button "Start Placement" at bounding box center [610, 390] width 116 height 28
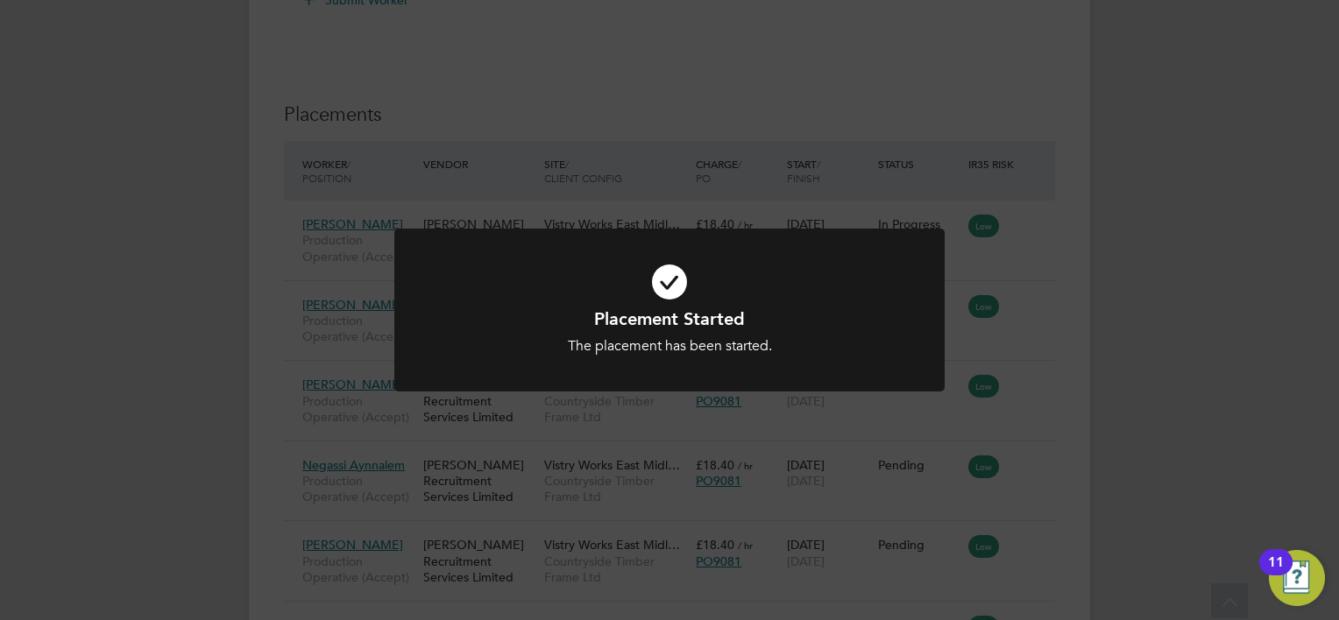
click at [1048, 273] on div "Placement Started The placement has been started. Cancel Okay" at bounding box center [669, 310] width 1339 height 620
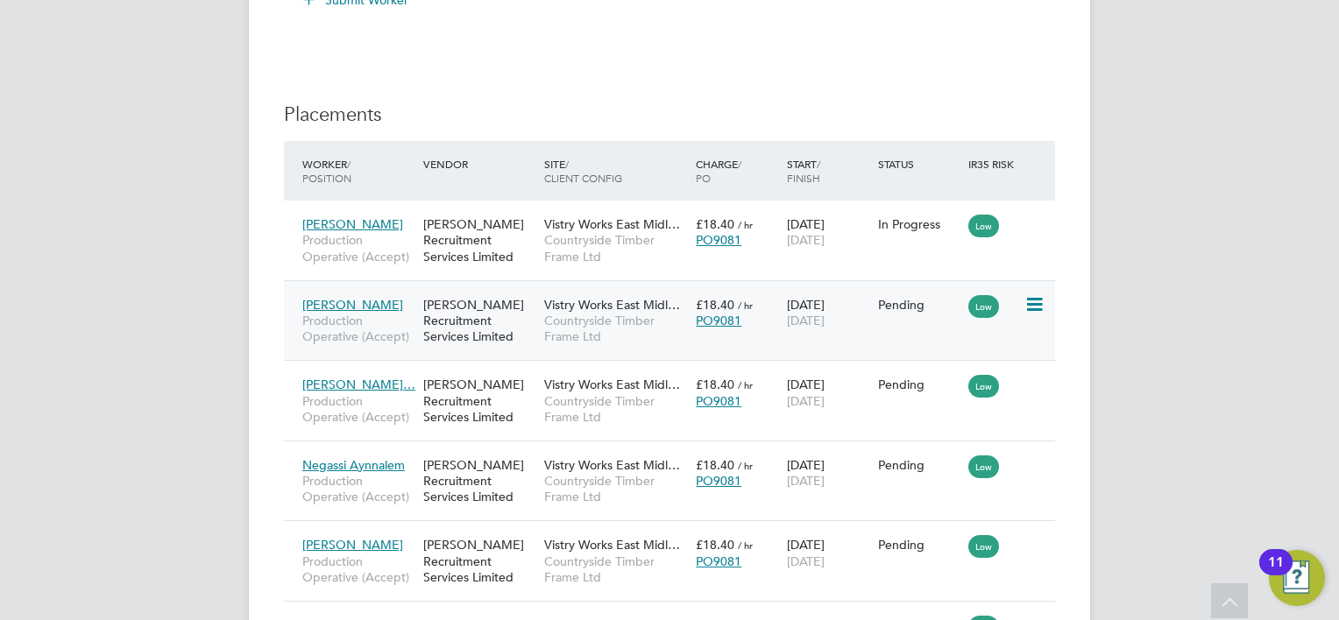
click at [1042, 300] on icon at bounding box center [1033, 304] width 18 height 21
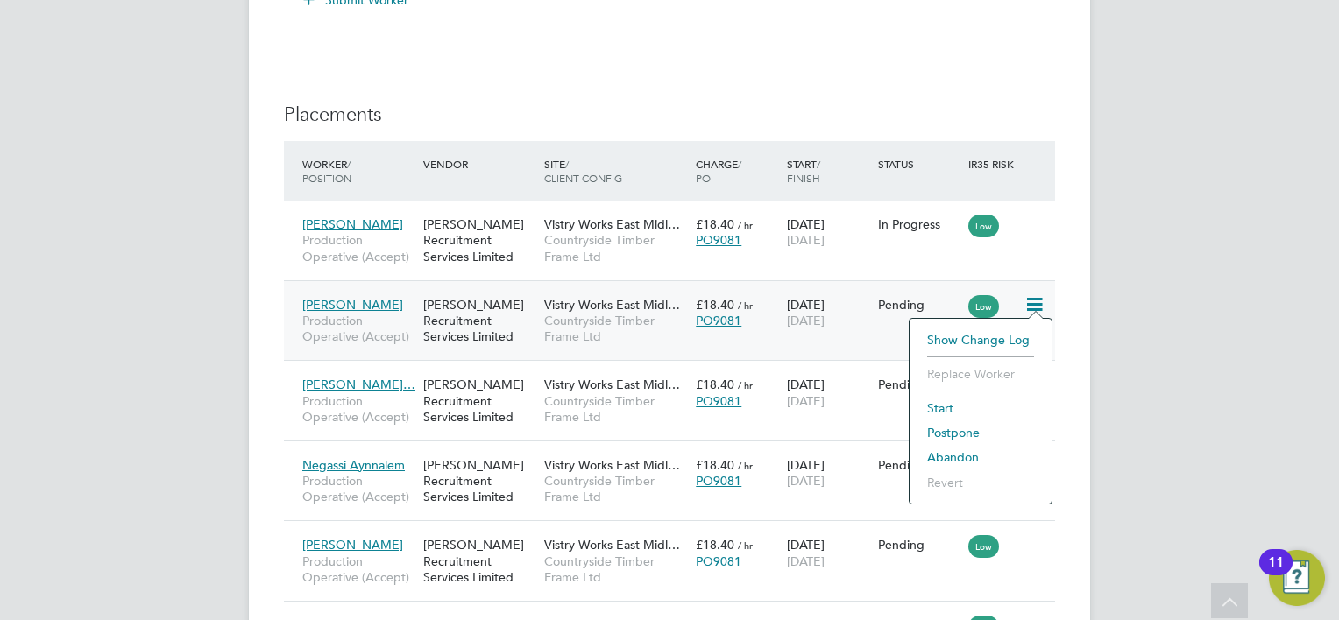
click at [978, 409] on li "Start" at bounding box center [980, 408] width 124 height 25
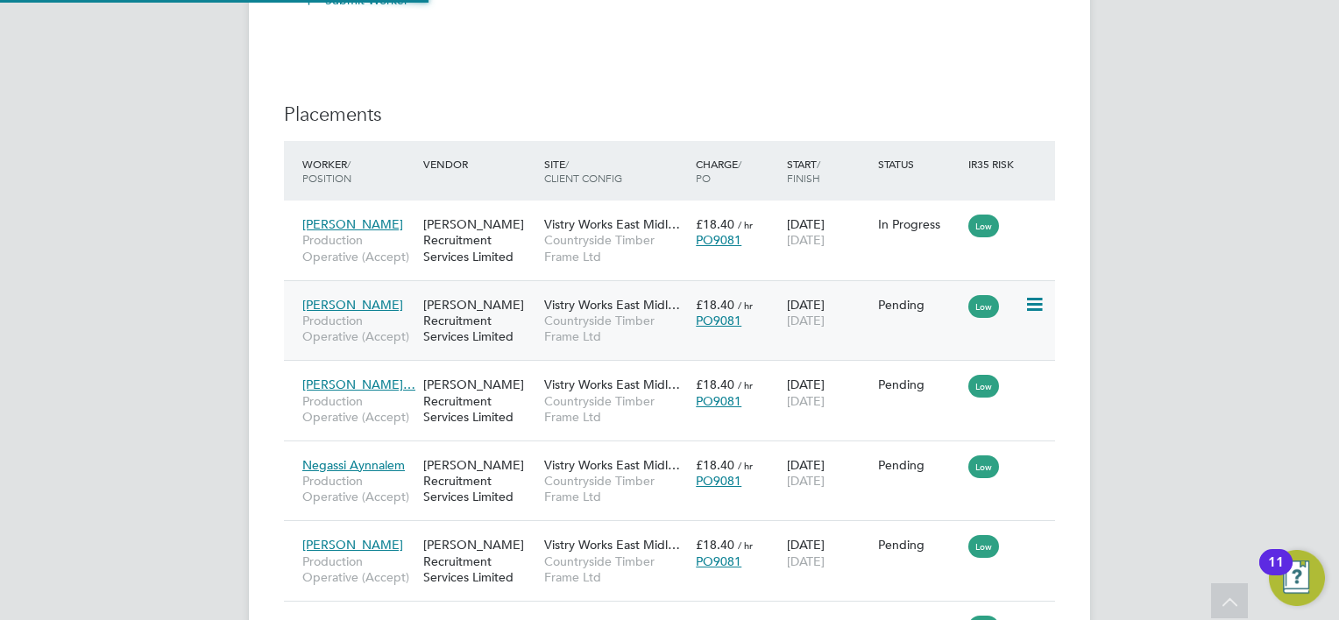
type input "[PERSON_NAME]"
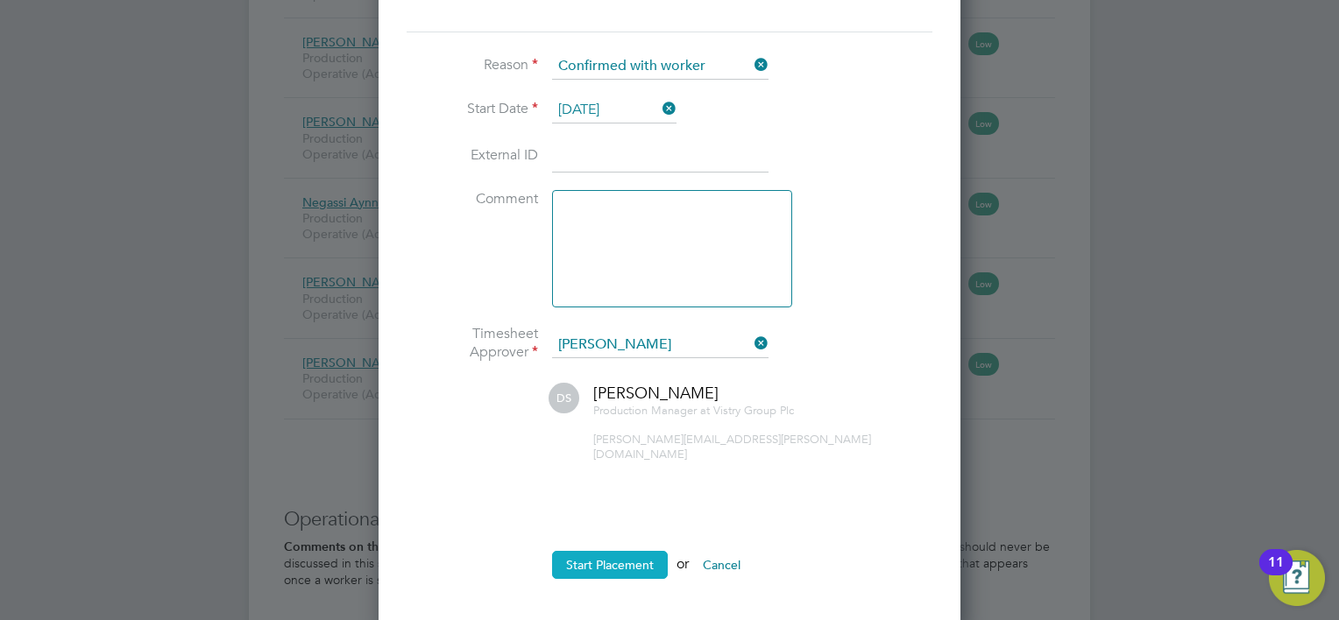
click at [640, 551] on button "Start Placement" at bounding box center [610, 565] width 116 height 28
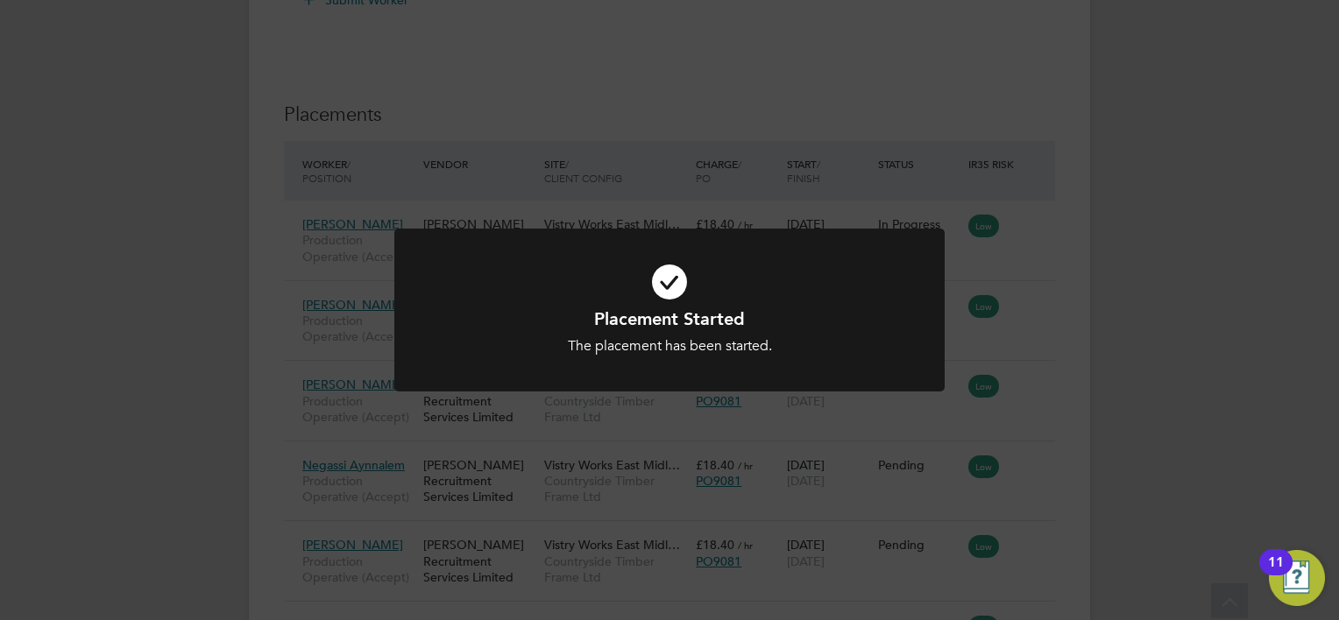
click at [1036, 389] on div "Placement Started The placement has been started. Cancel Okay" at bounding box center [669, 310] width 1339 height 620
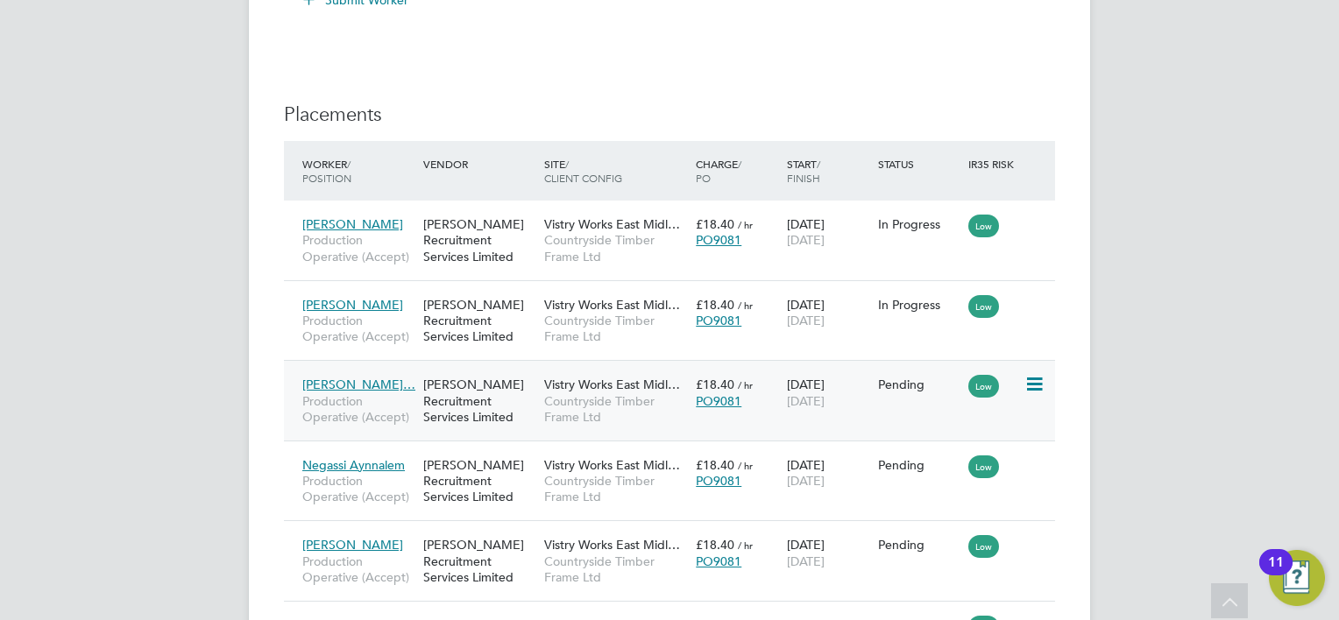
click at [1040, 377] on icon at bounding box center [1033, 384] width 18 height 21
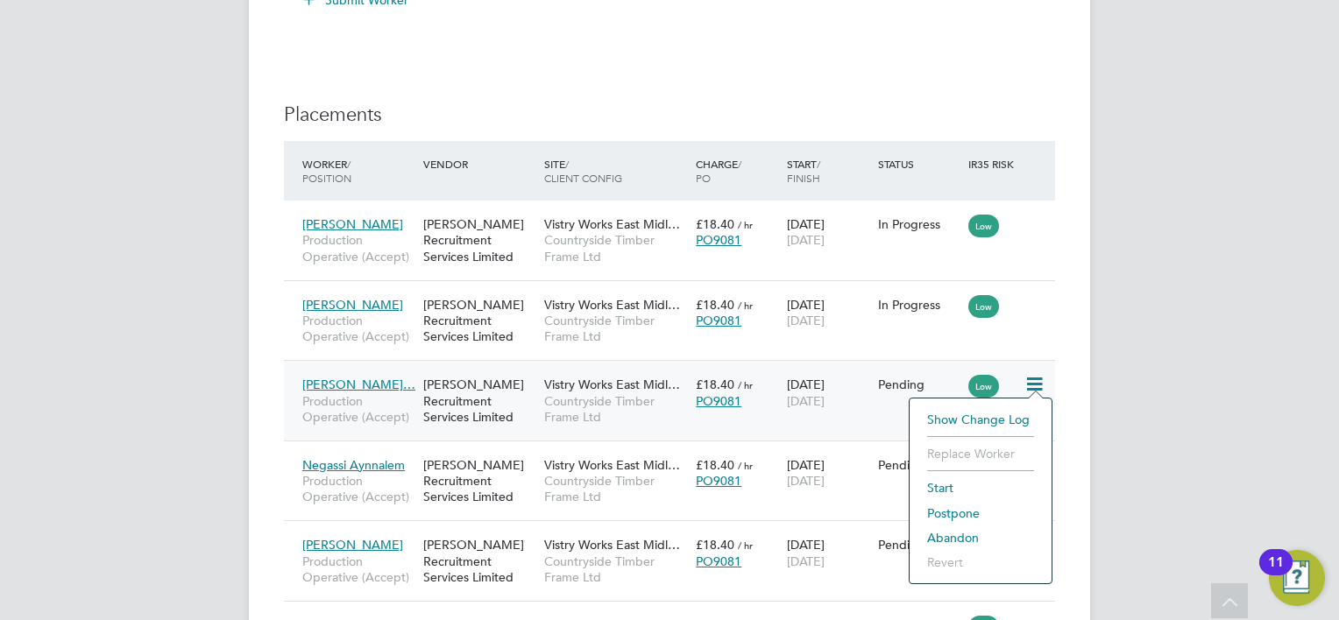
click at [948, 491] on li "Start" at bounding box center [980, 488] width 124 height 25
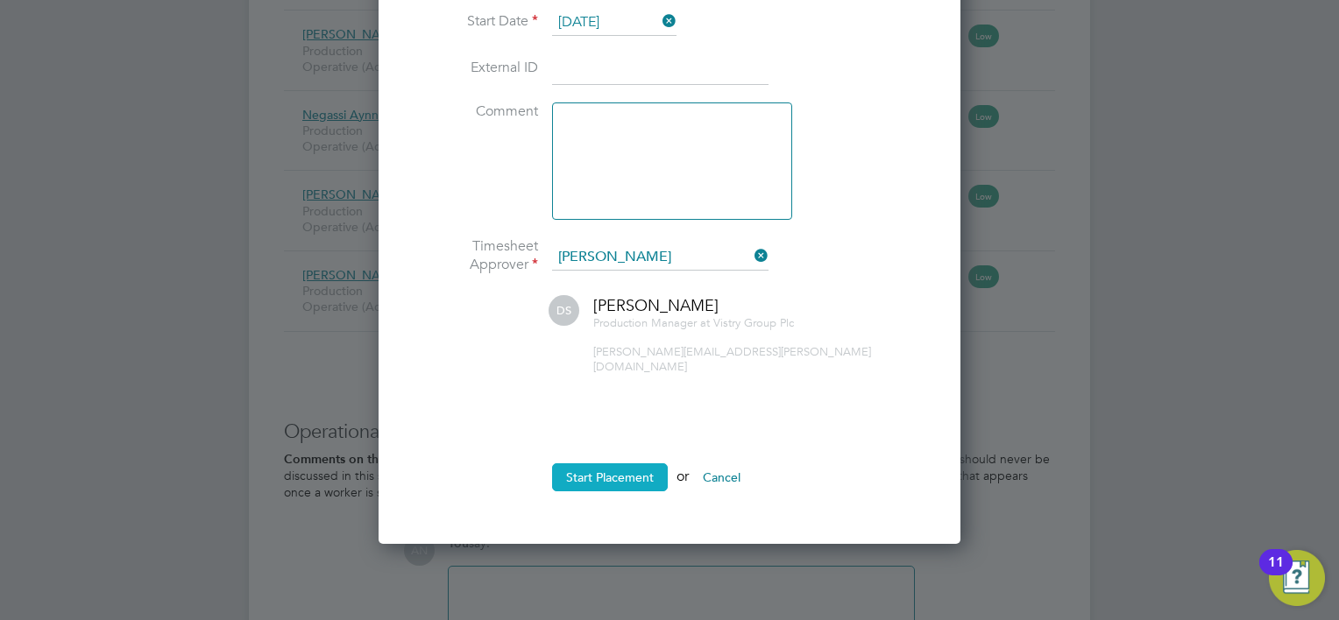
click at [626, 464] on button "Start Placement" at bounding box center [610, 478] width 116 height 28
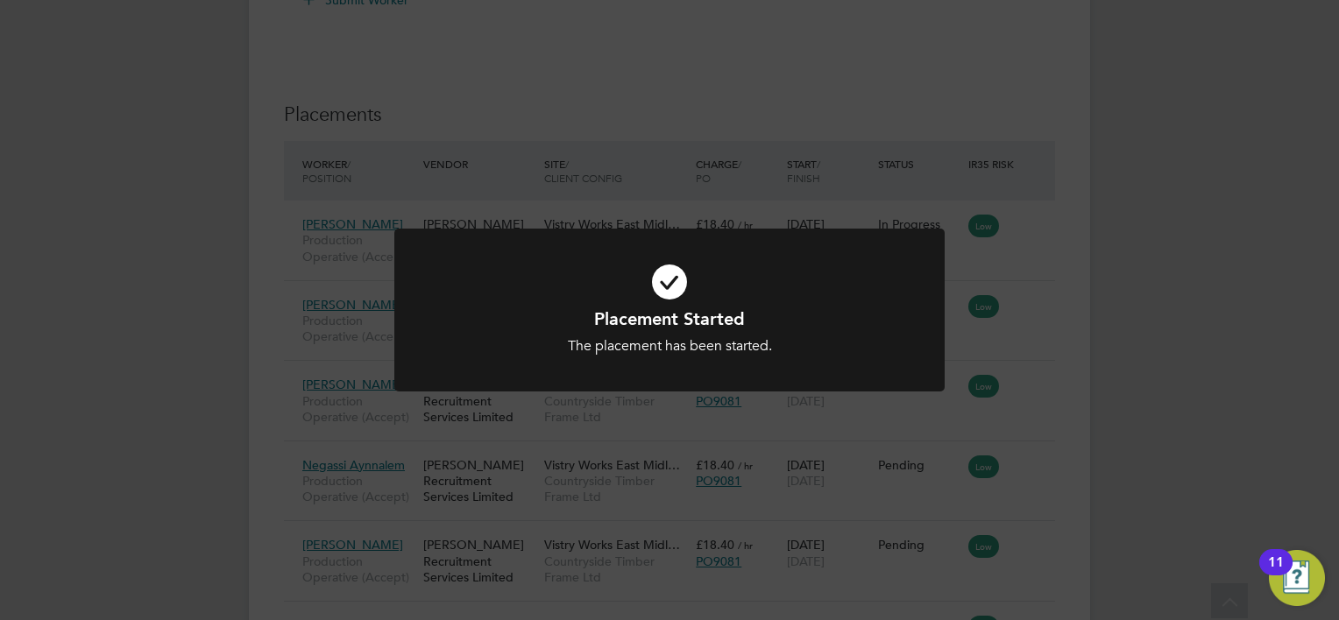
click at [1039, 445] on div "Placement Started The placement has been started. Cancel Okay" at bounding box center [669, 310] width 1339 height 620
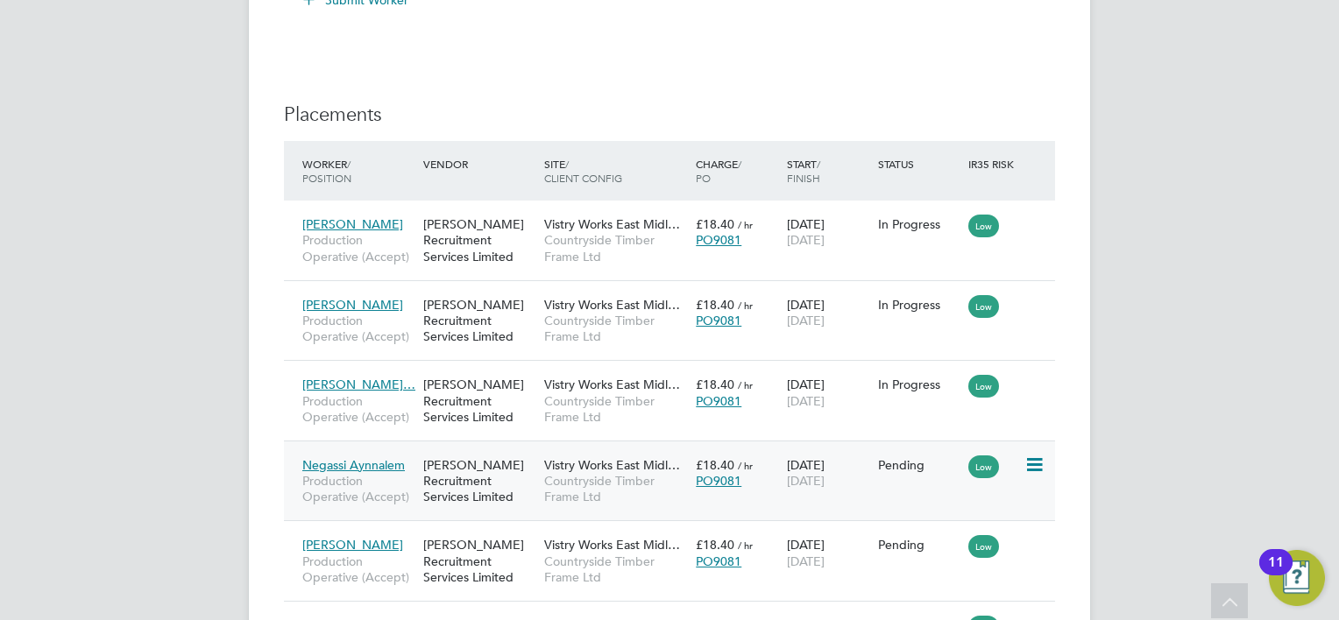
click at [1035, 464] on icon at bounding box center [1033, 465] width 18 height 21
click at [962, 570] on li "Start" at bounding box center [980, 568] width 124 height 25
type input "[PERSON_NAME]"
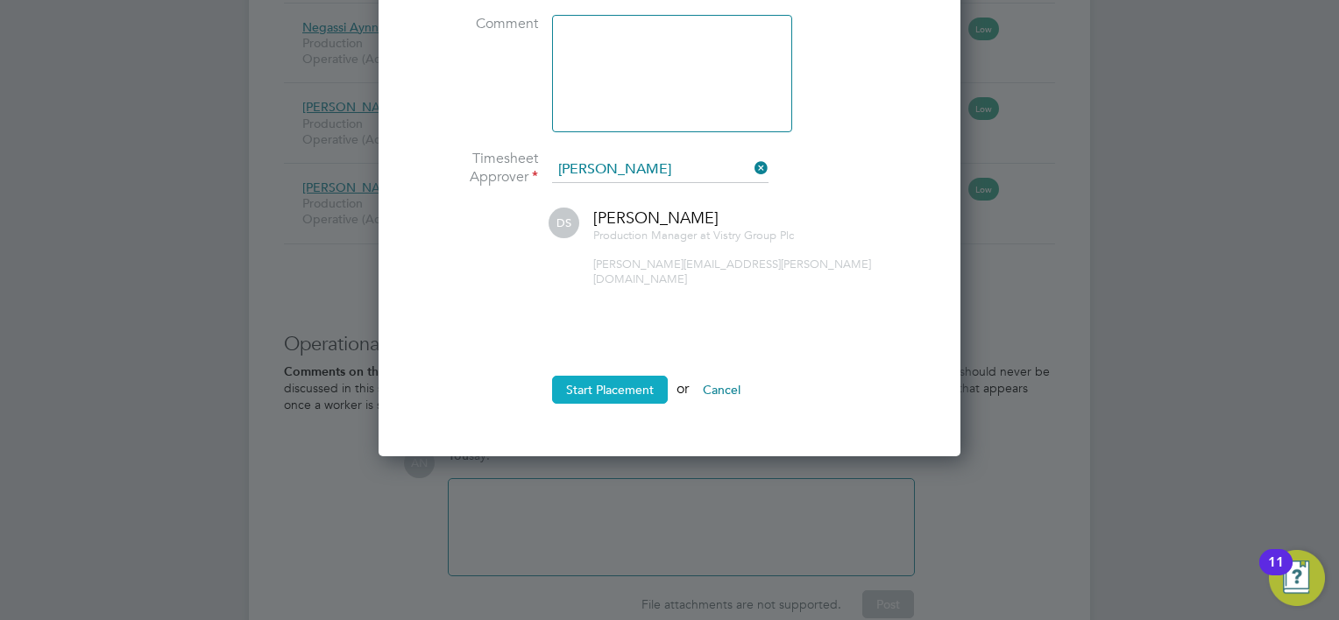
click at [648, 376] on button "Start Placement" at bounding box center [610, 390] width 116 height 28
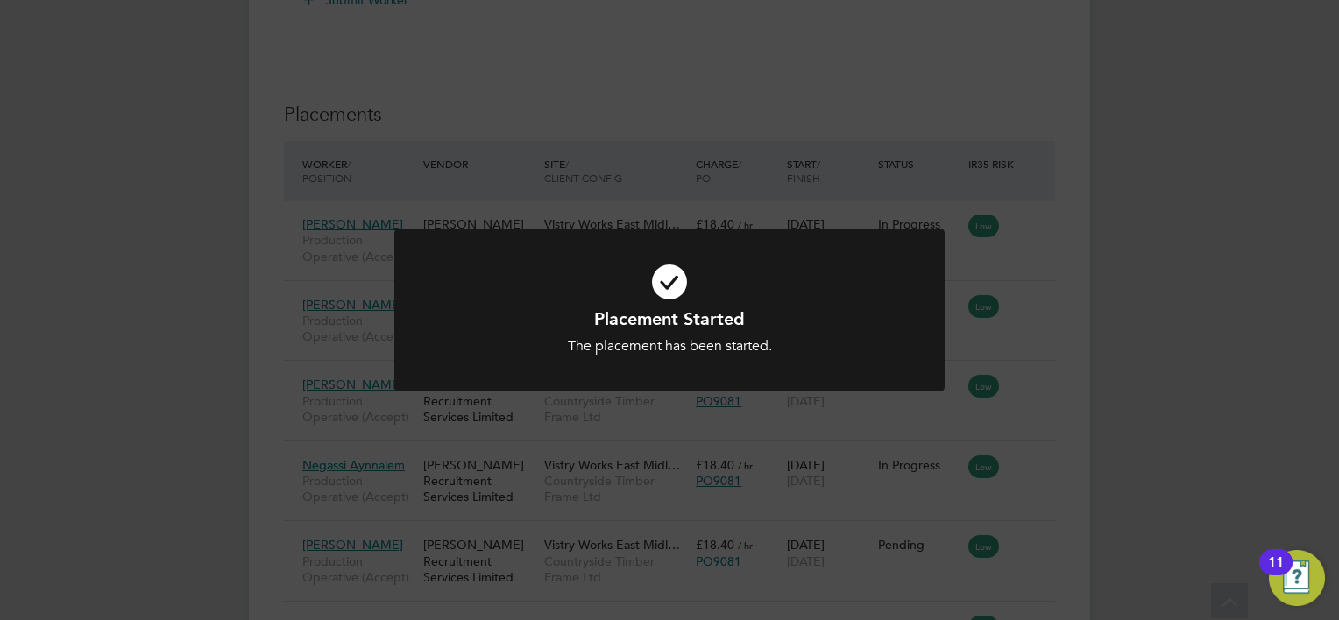
click at [1027, 550] on div "Placement Started The placement has been started. Cancel Okay" at bounding box center [669, 310] width 1339 height 620
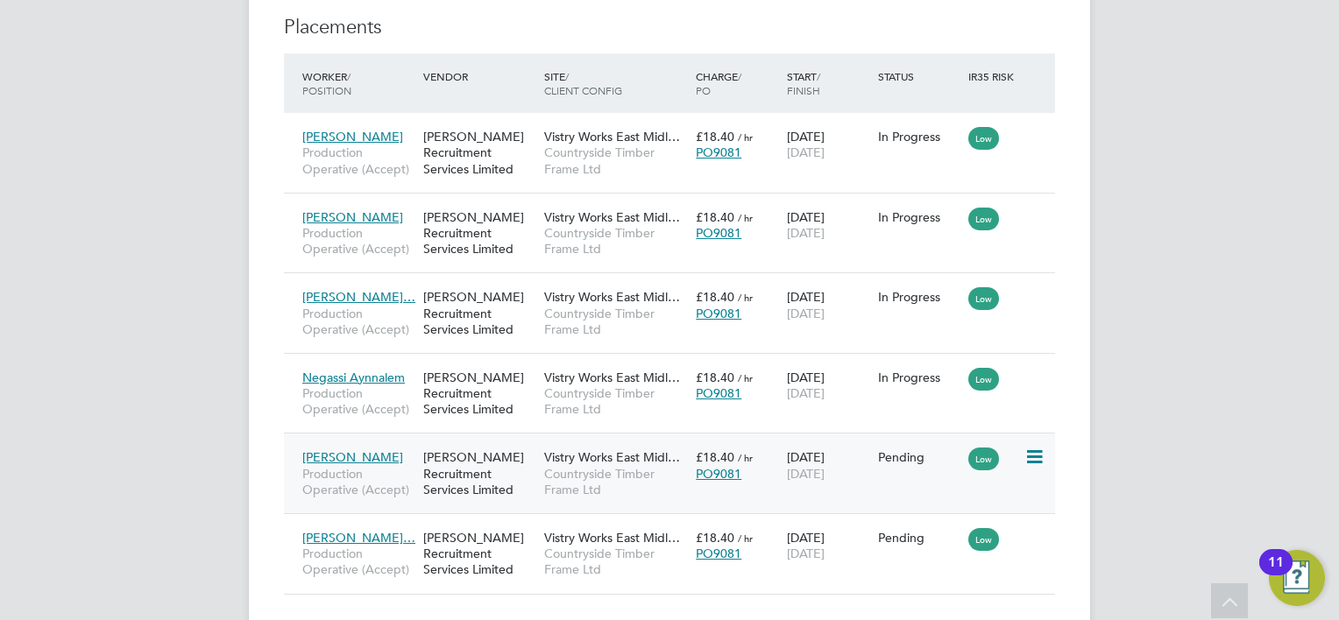
click at [1042, 459] on icon at bounding box center [1033, 457] width 18 height 21
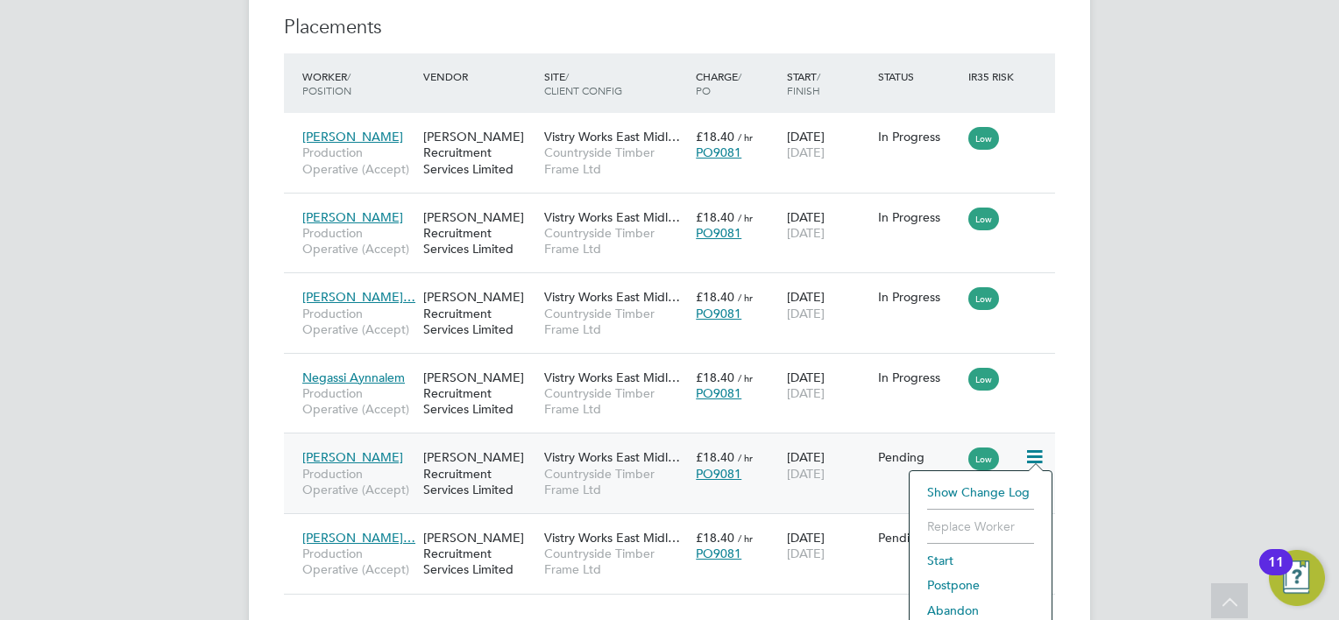
click at [971, 564] on li "Start" at bounding box center [980, 561] width 124 height 25
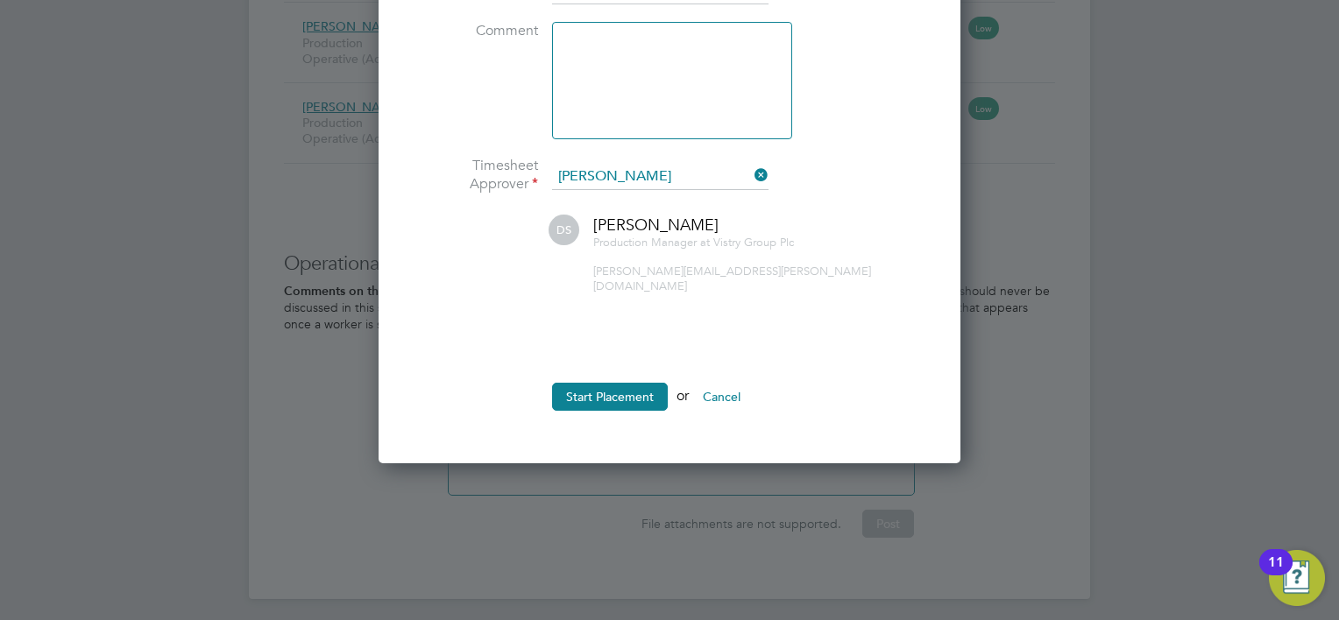
click at [625, 383] on button "Start Placement" at bounding box center [610, 397] width 116 height 28
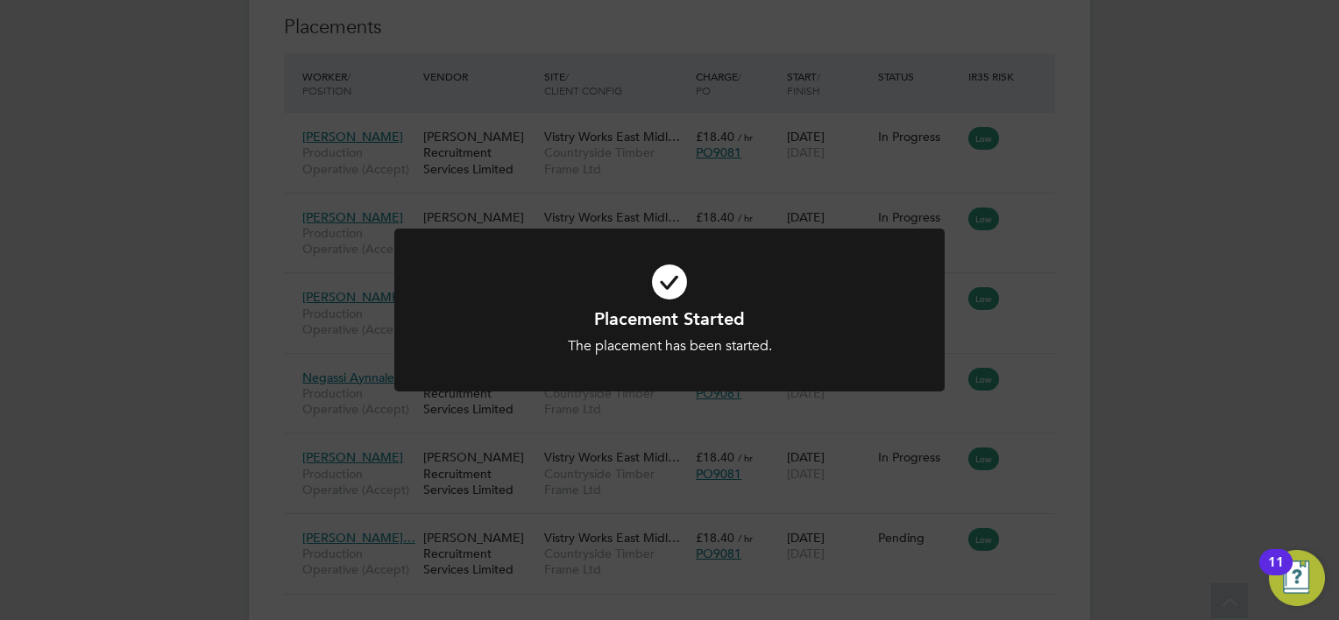
click at [1034, 468] on div "Placement Started The placement has been started. Cancel Okay" at bounding box center [669, 310] width 1339 height 620
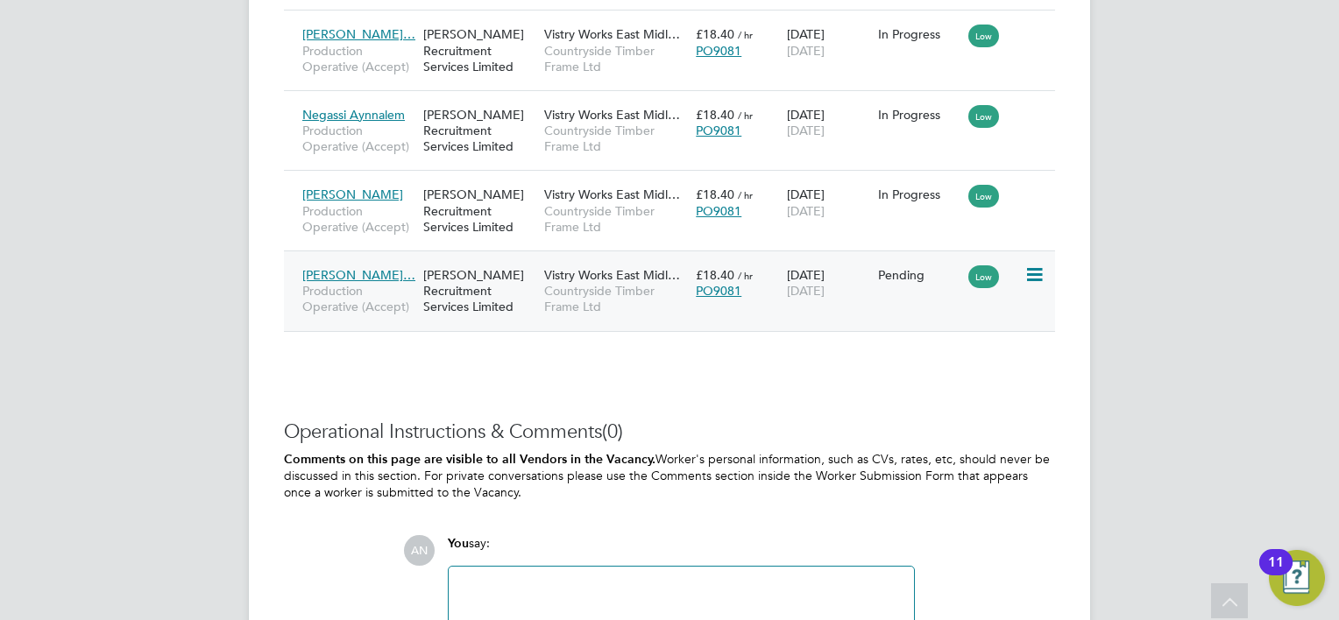
click at [1038, 273] on icon at bounding box center [1033, 275] width 18 height 21
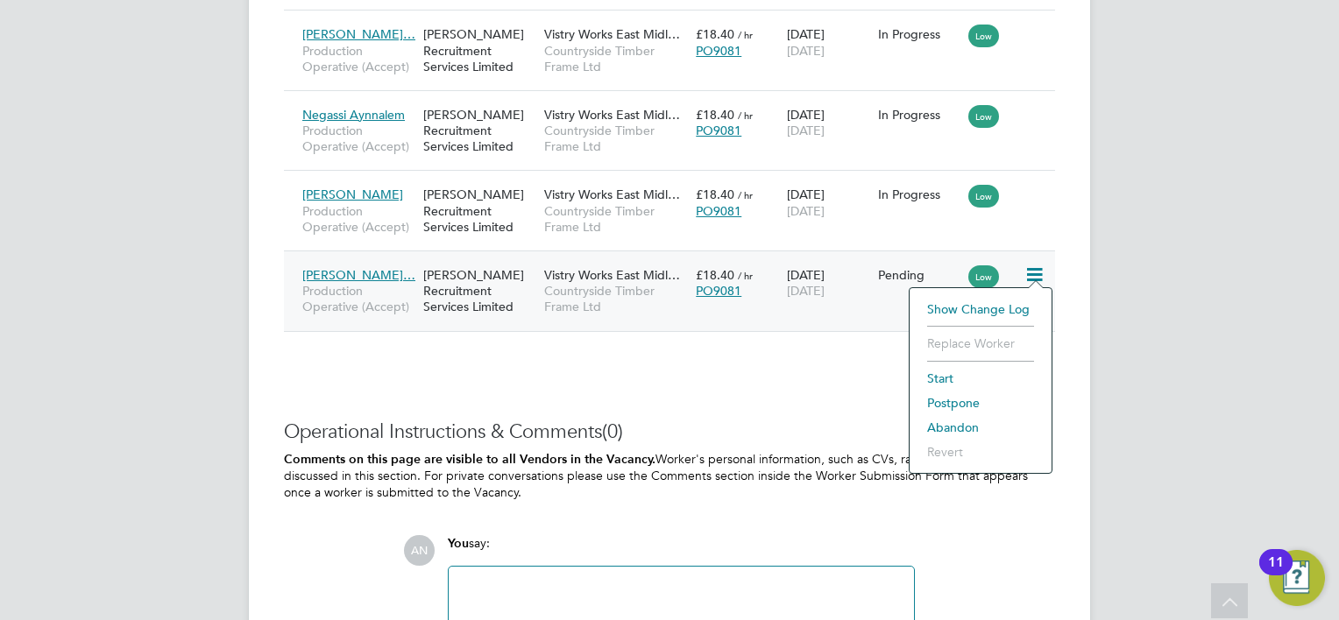
click at [975, 372] on li "Start" at bounding box center [980, 378] width 124 height 25
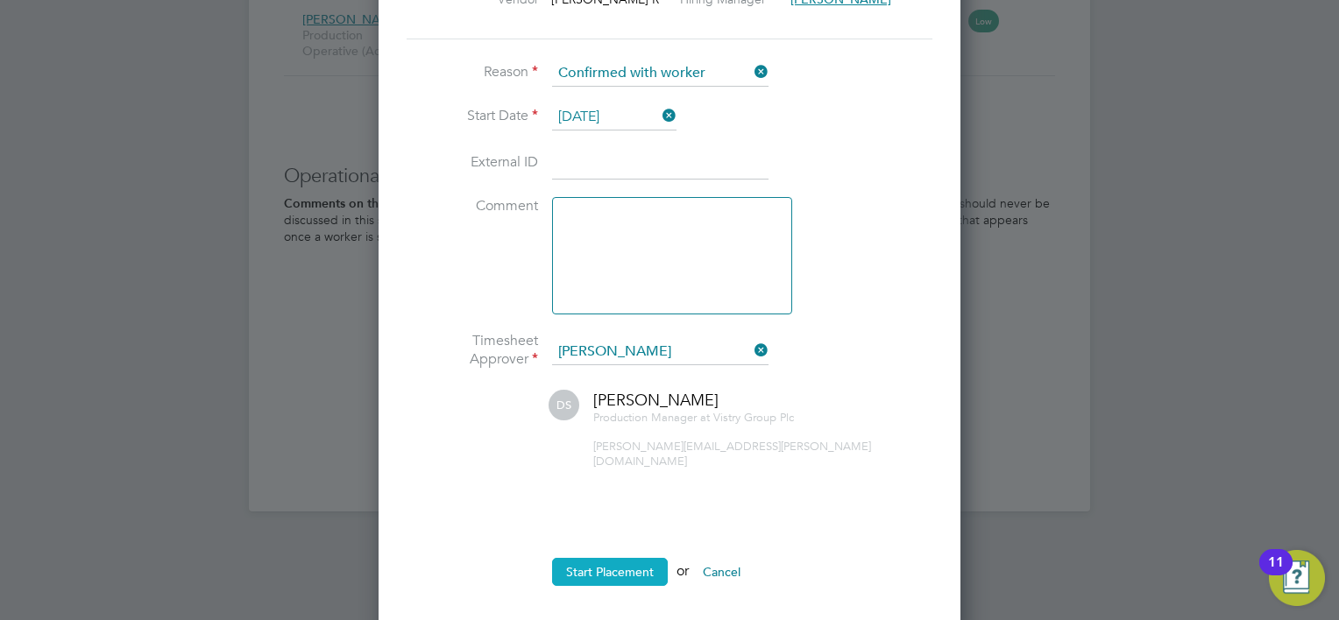
click at [624, 558] on button "Start Placement" at bounding box center [610, 572] width 116 height 28
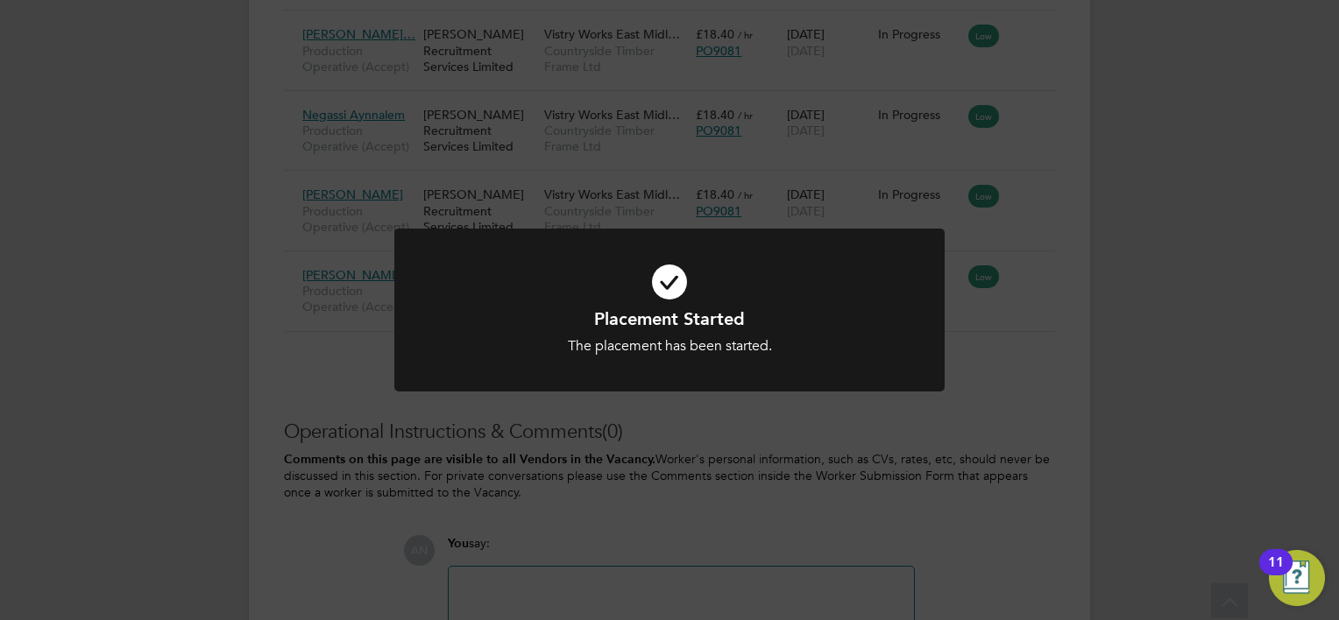
click at [899, 454] on div "Placement Started The placement has been started. Cancel Okay" at bounding box center [669, 310] width 1339 height 620
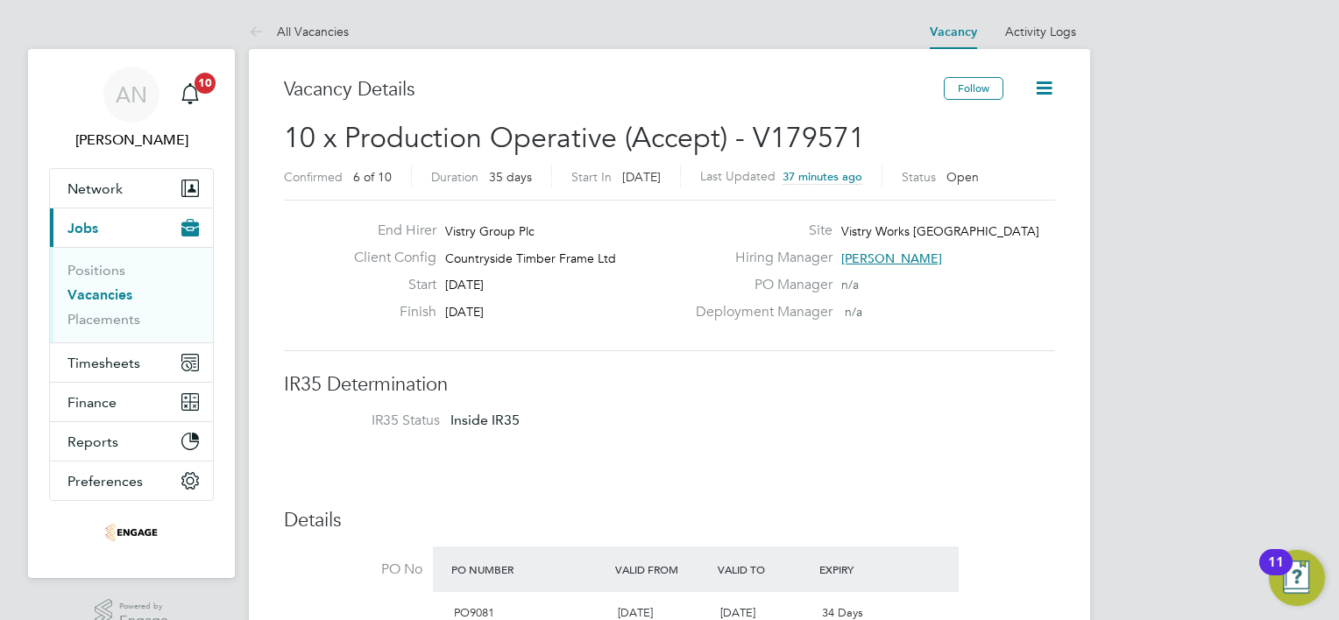
click at [110, 294] on link "Vacancies" at bounding box center [99, 295] width 65 height 17
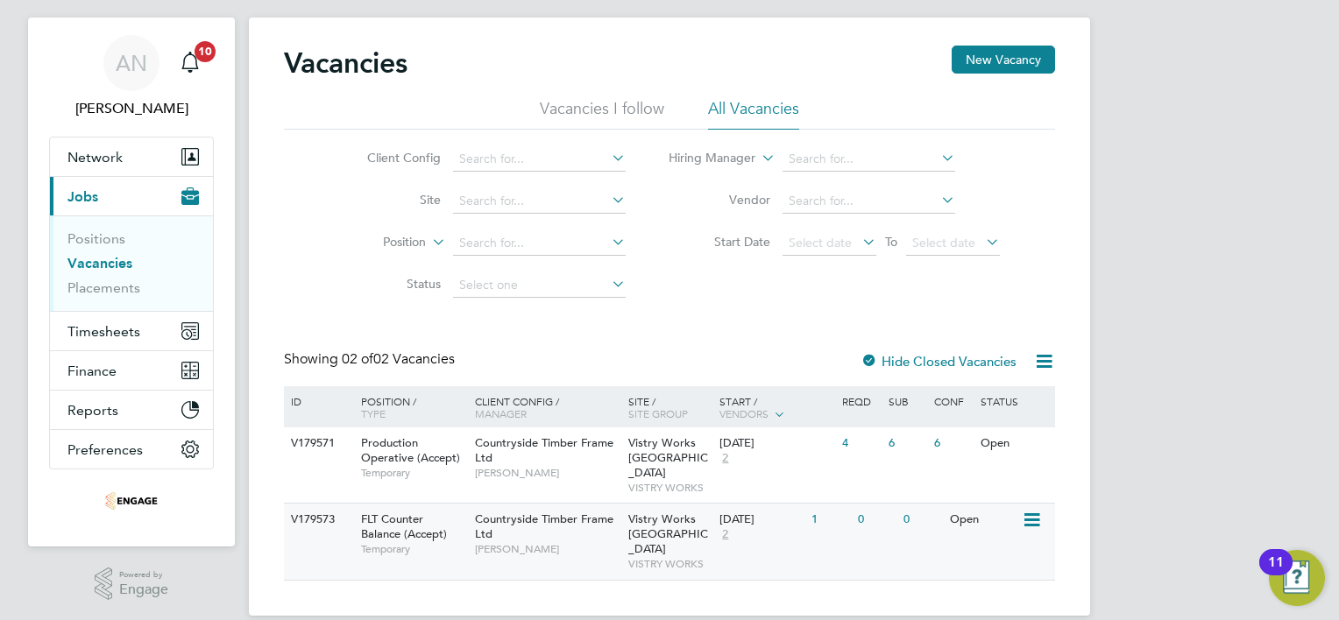
click at [817, 504] on div "1" at bounding box center [830, 520] width 46 height 32
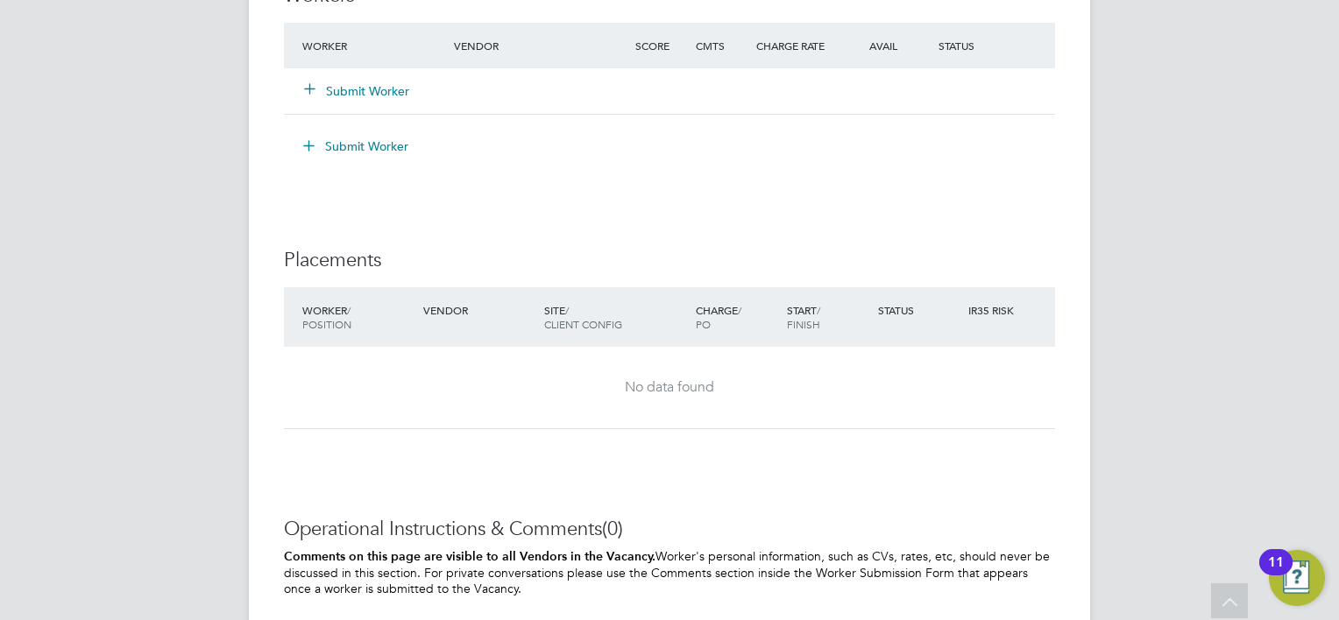
scroll to position [1577, 0]
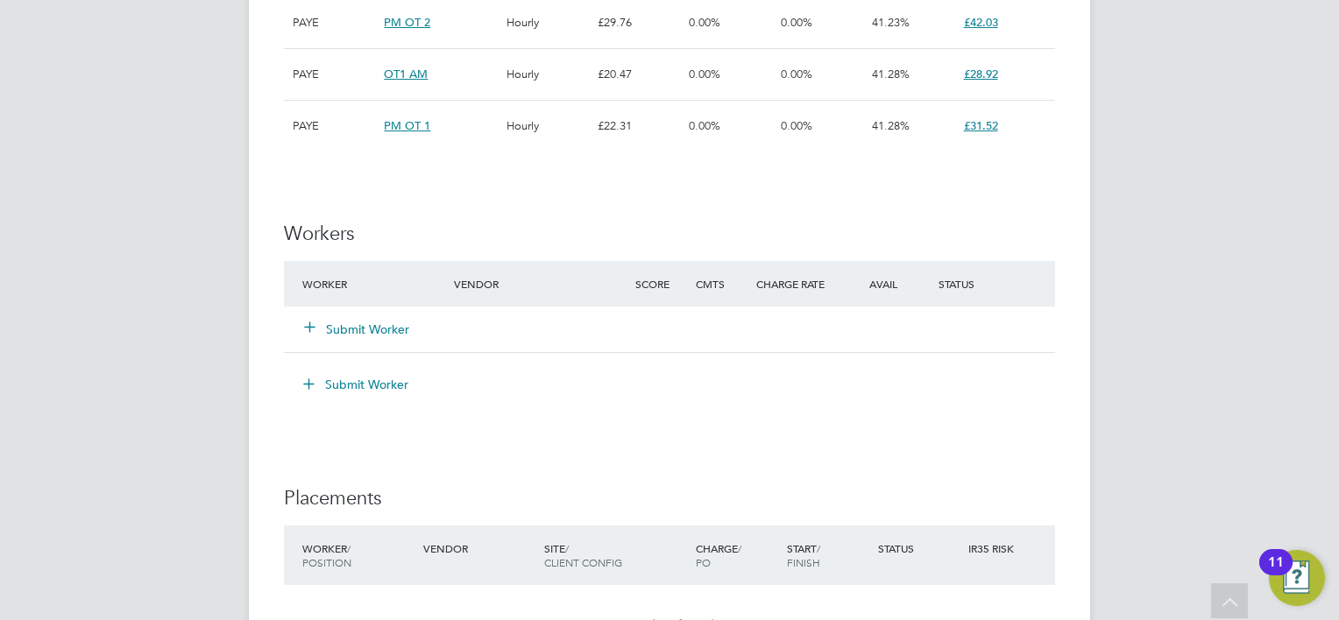
click at [352, 323] on button "Submit Worker" at bounding box center [357, 330] width 105 height 18
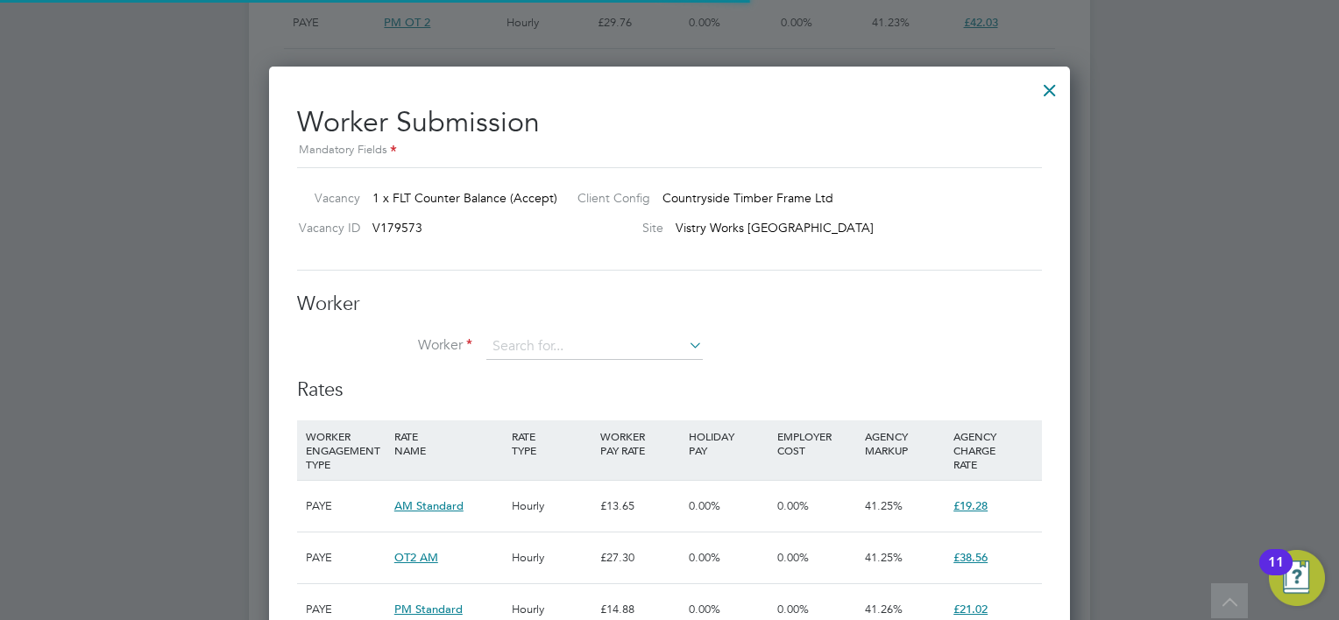
scroll to position [25, 456]
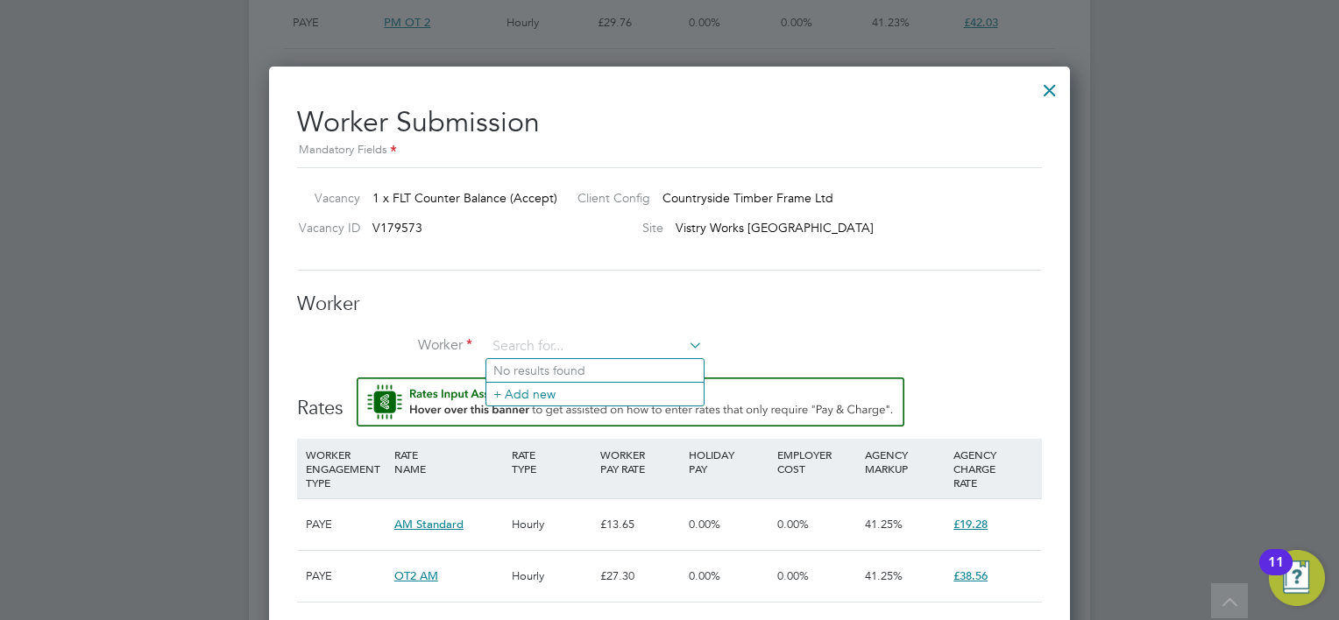
click at [571, 371] on li "No results found" at bounding box center [594, 370] width 217 height 23
click at [564, 350] on input at bounding box center [594, 347] width 216 height 26
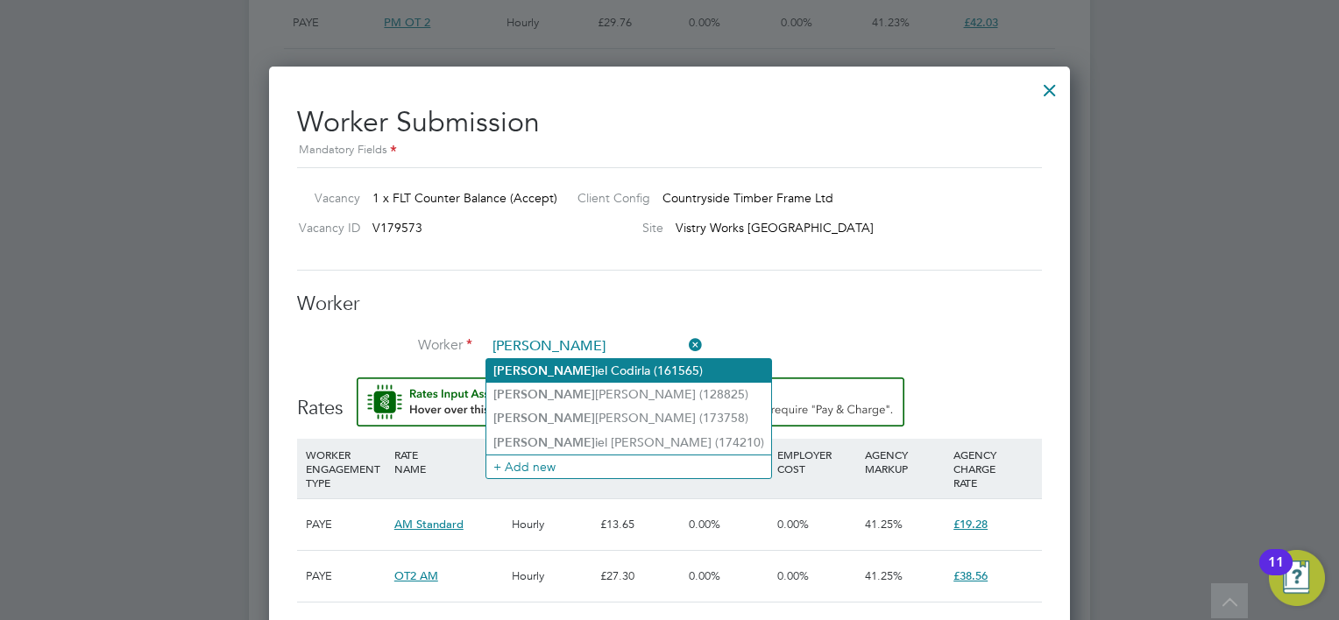
click at [613, 366] on li "Dan iel Codirla (161565)" at bounding box center [628, 371] width 285 height 24
type input "Daniel Codirla (161565)"
click at [613, 366] on li "Dan iel Codirla (161565)" at bounding box center [628, 371] width 285 height 24
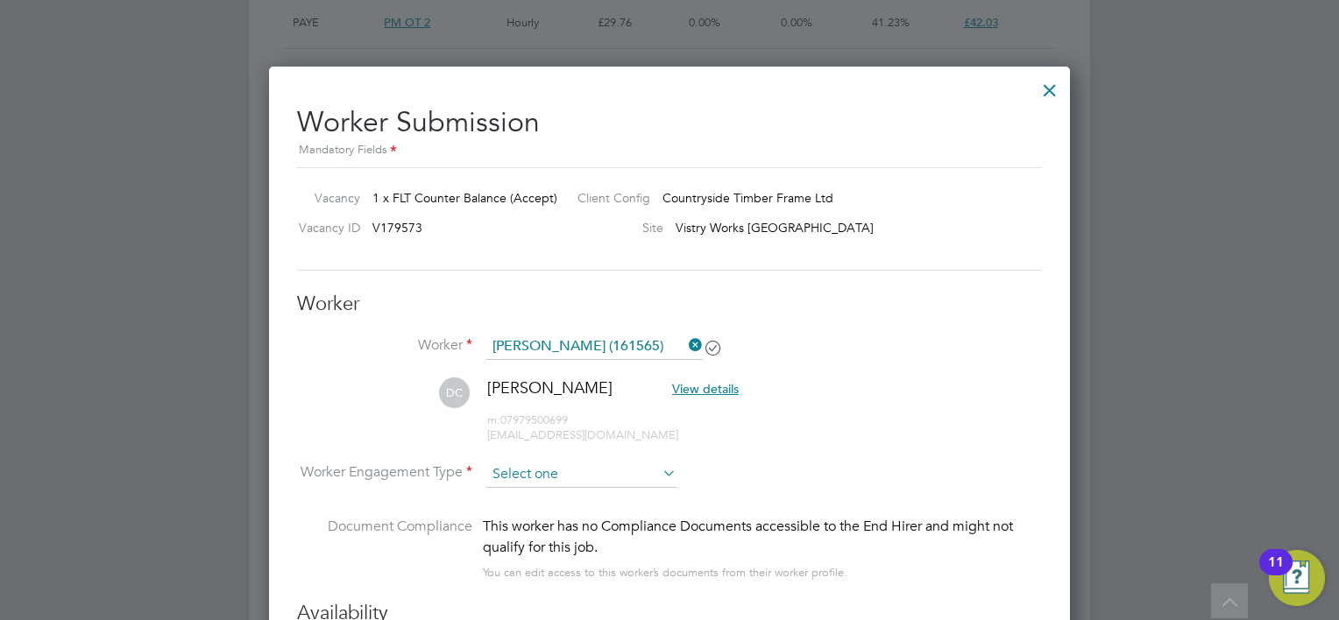
click at [584, 463] on input at bounding box center [581, 475] width 190 height 26
click at [567, 512] on li "PAYE" at bounding box center [581, 519] width 191 height 23
type input "PAYE"
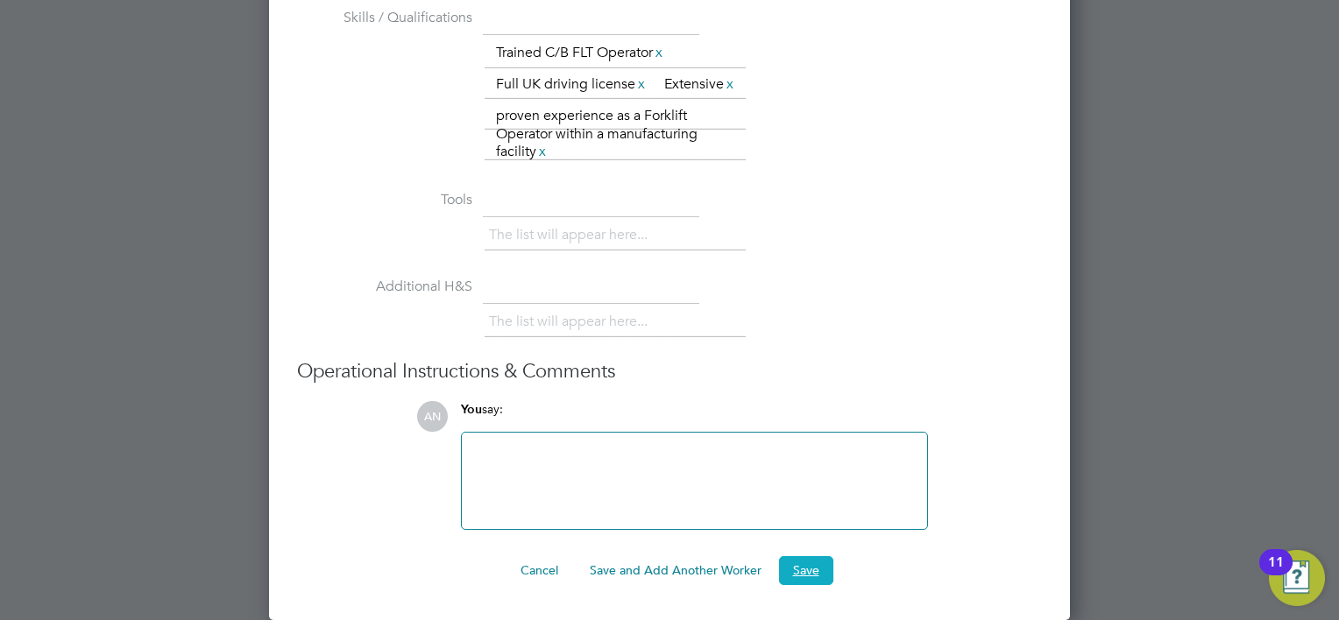
click at [779, 565] on button "Save" at bounding box center [806, 570] width 54 height 28
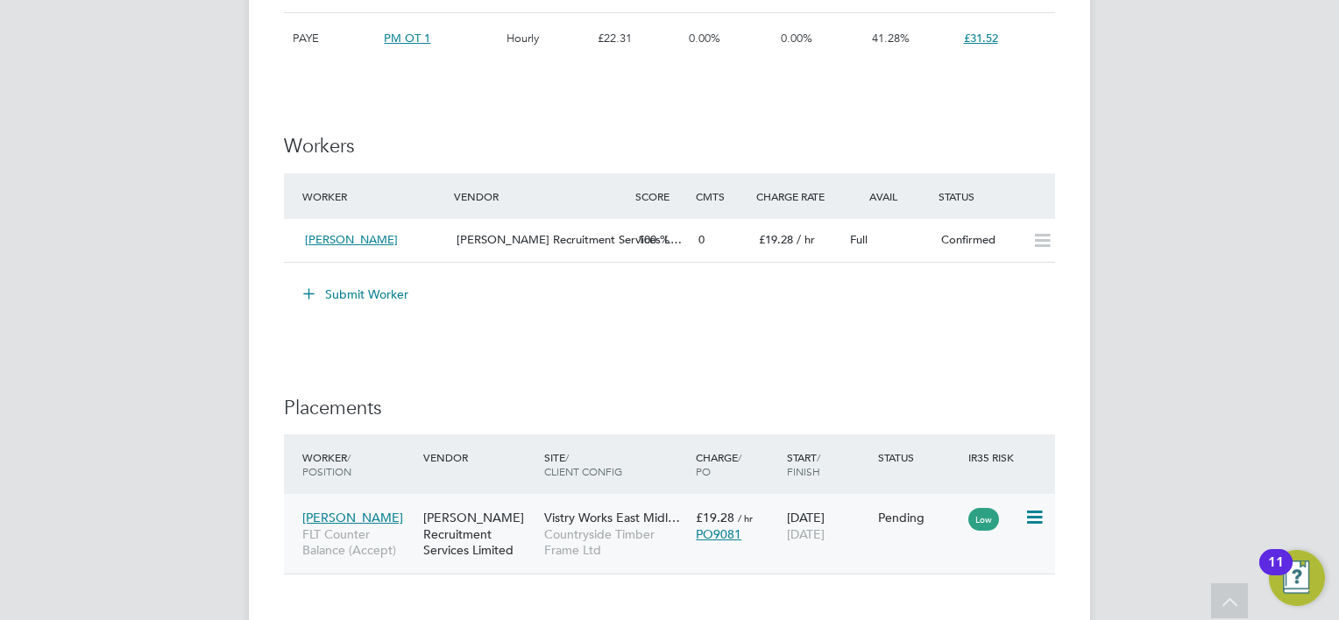
click at [1035, 515] on icon at bounding box center [1033, 517] width 18 height 21
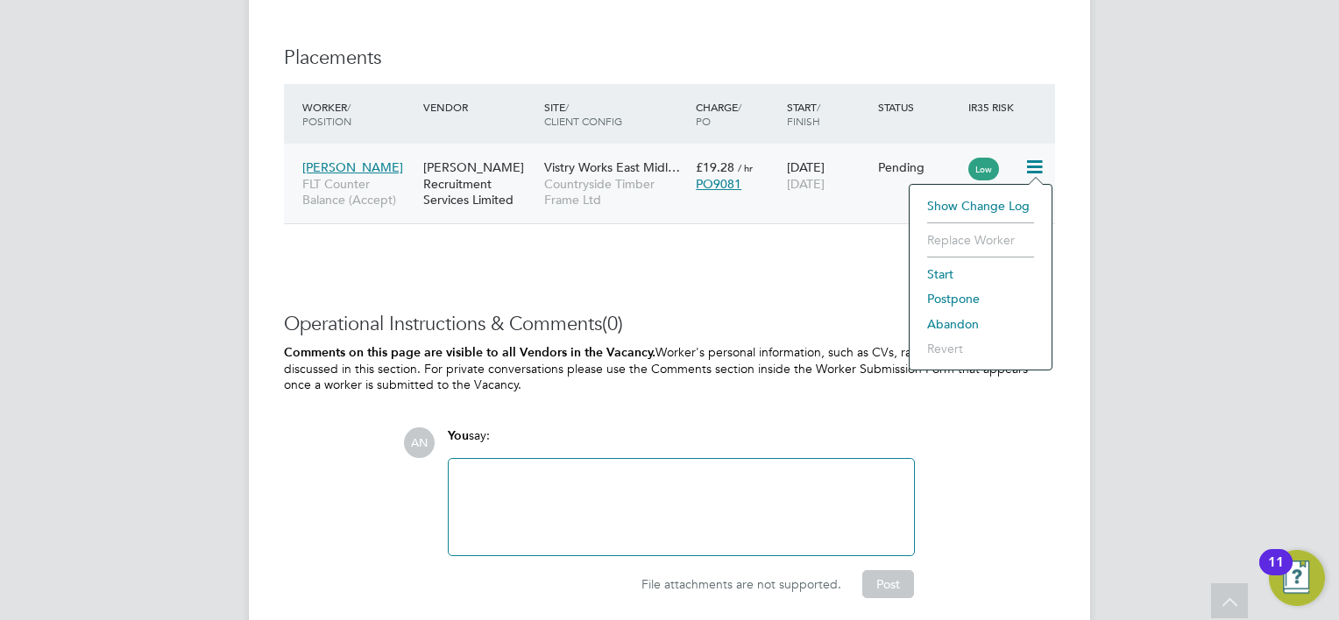
click at [960, 274] on li "Start" at bounding box center [980, 274] width 124 height 25
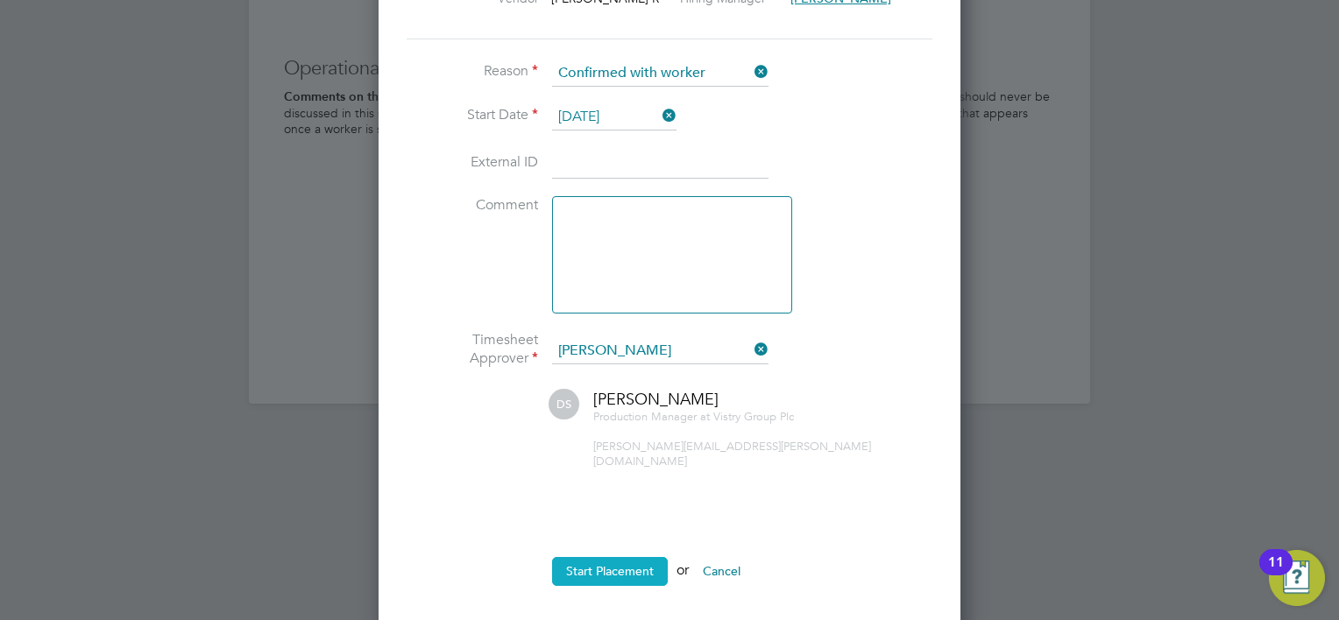
click at [633, 557] on button "Start Placement" at bounding box center [610, 571] width 116 height 28
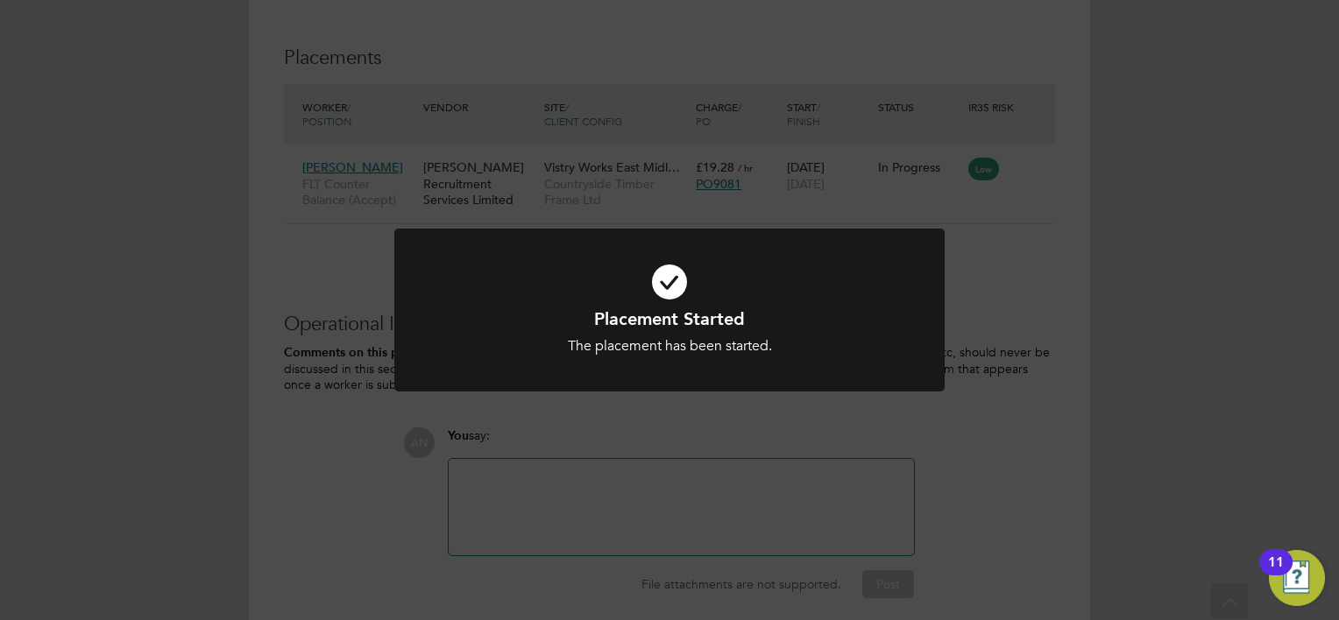
click at [961, 472] on div "Placement Started The placement has been started. Cancel Okay" at bounding box center [669, 310] width 1339 height 620
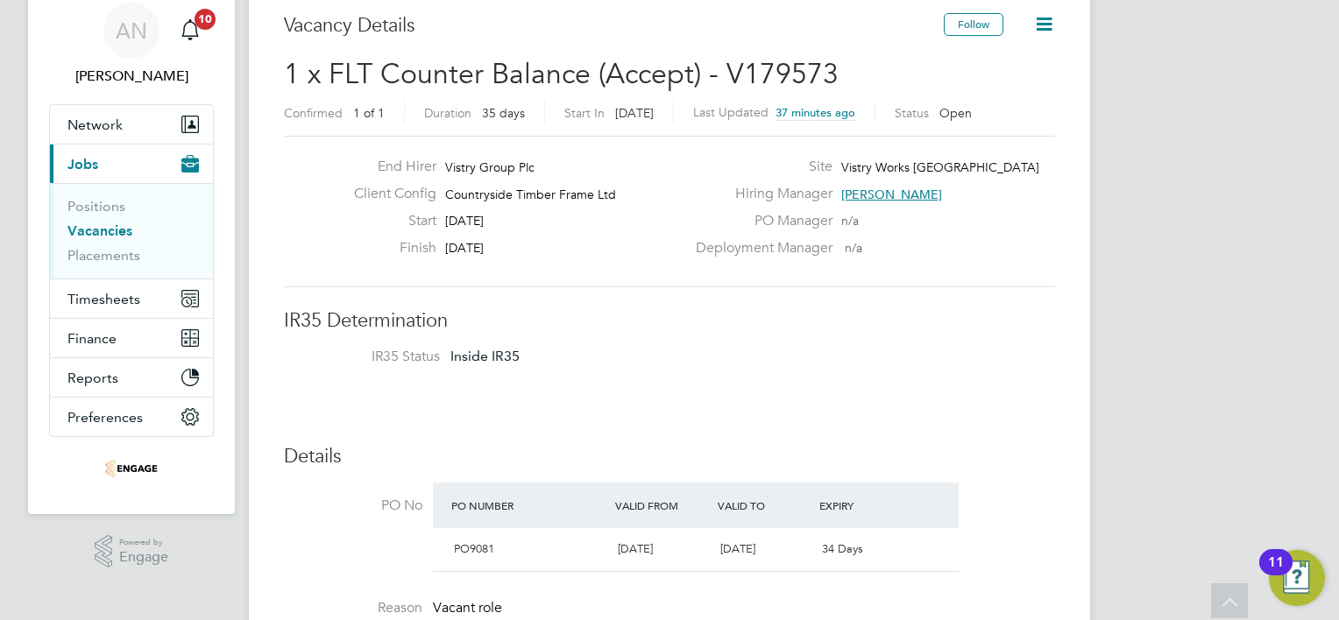
scroll to position [0, 0]
